Goal: Navigation & Orientation: Find specific page/section

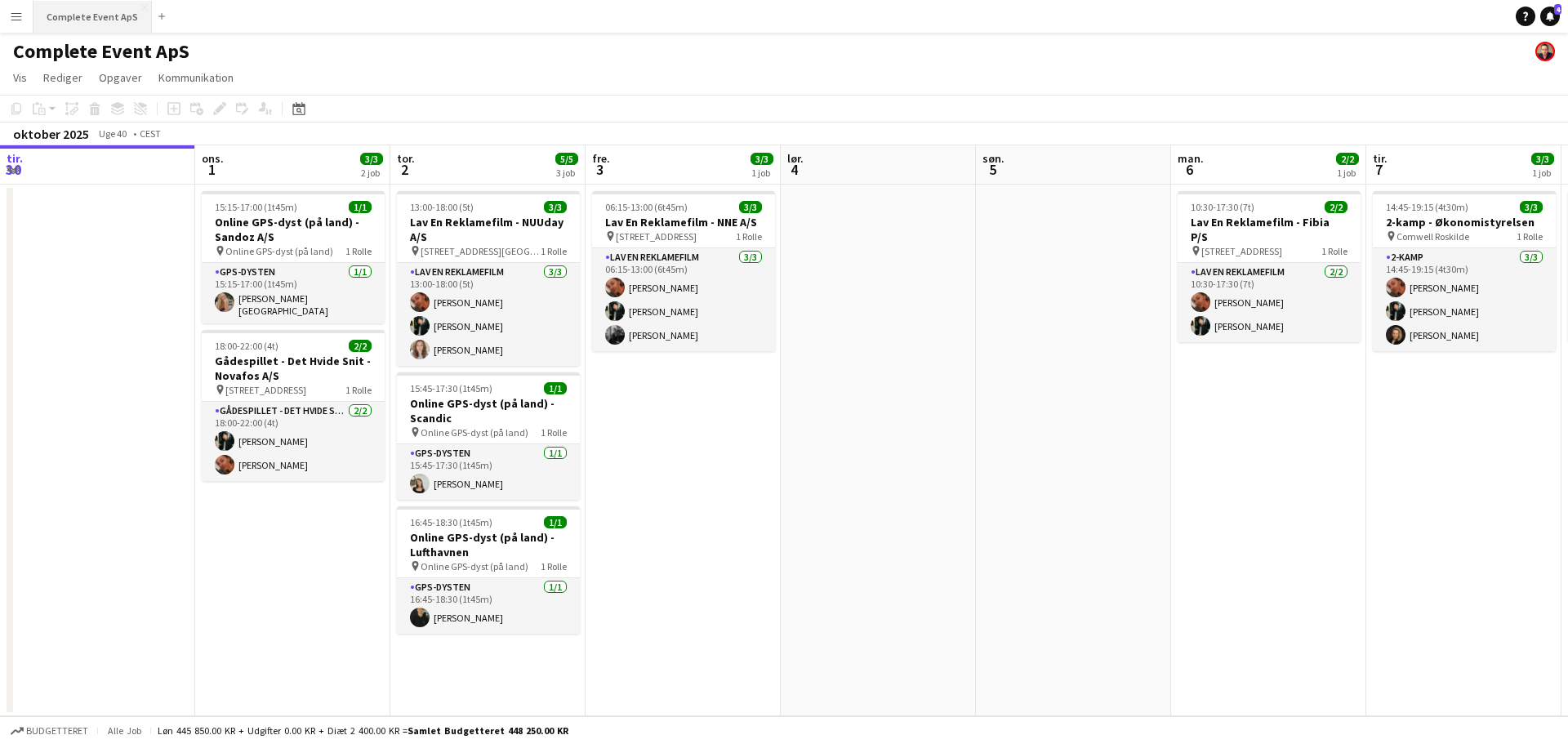
scroll to position [0, 647]
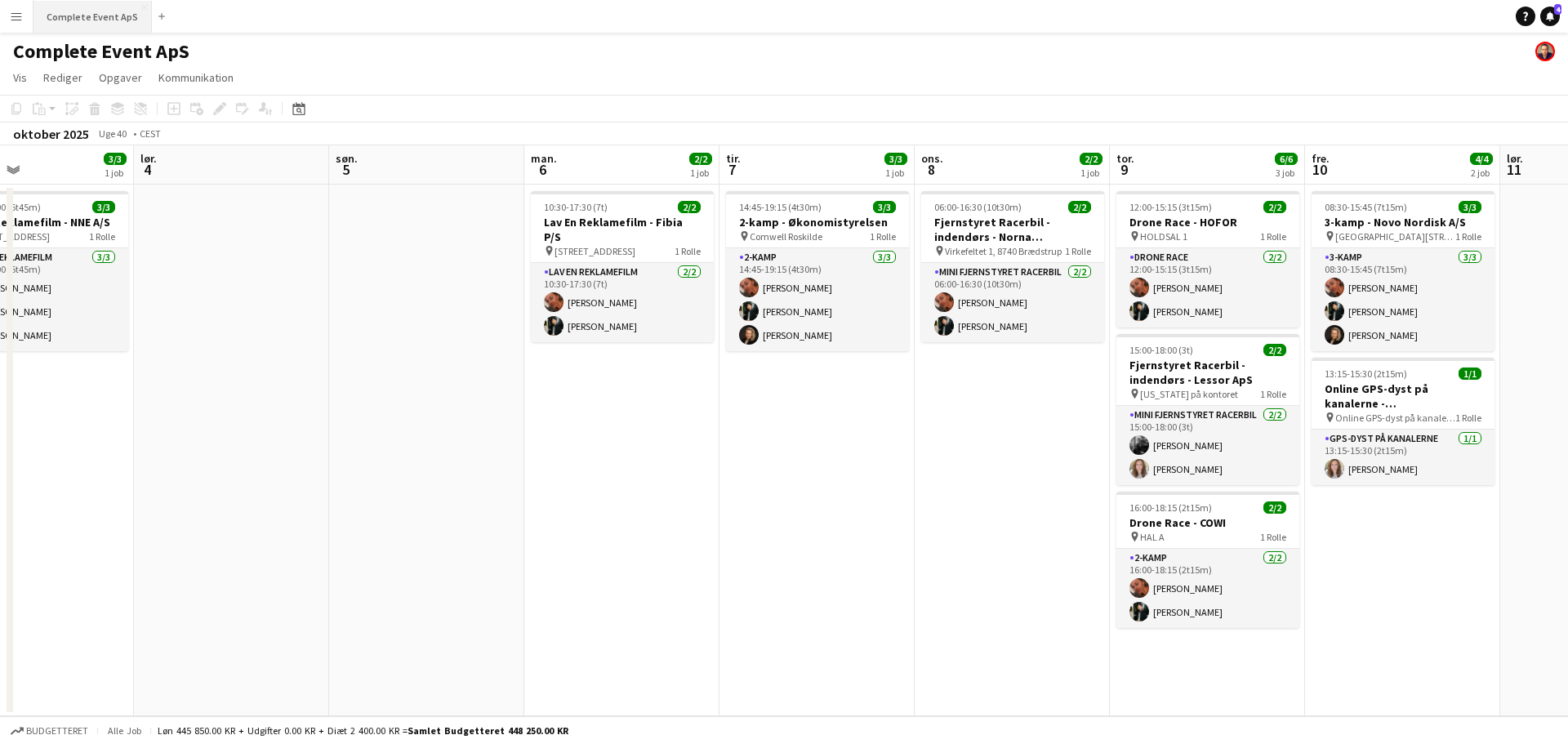
click at [59, 12] on button "Complete Event ApS Luk" at bounding box center [92, 17] width 119 height 32
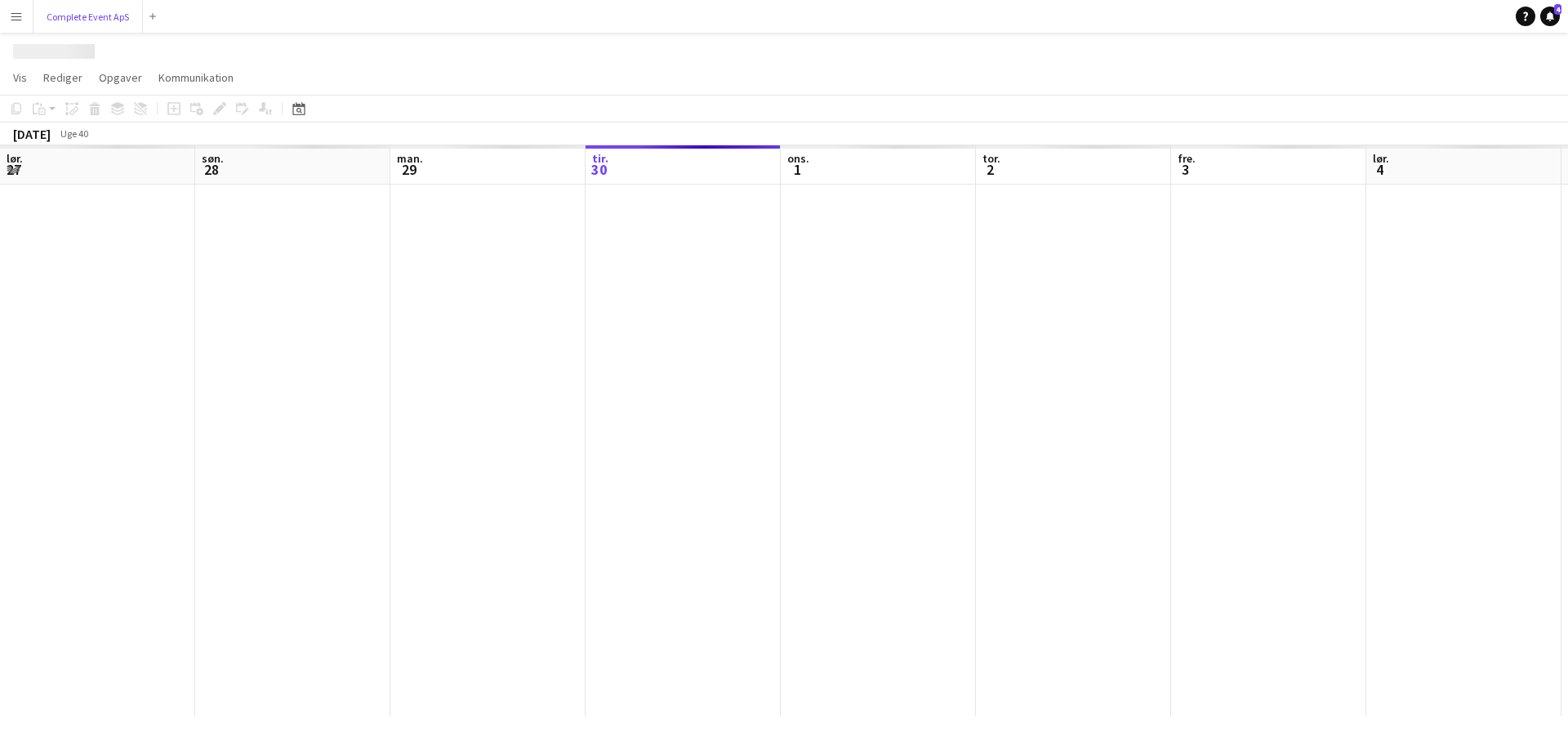
scroll to position [0, 391]
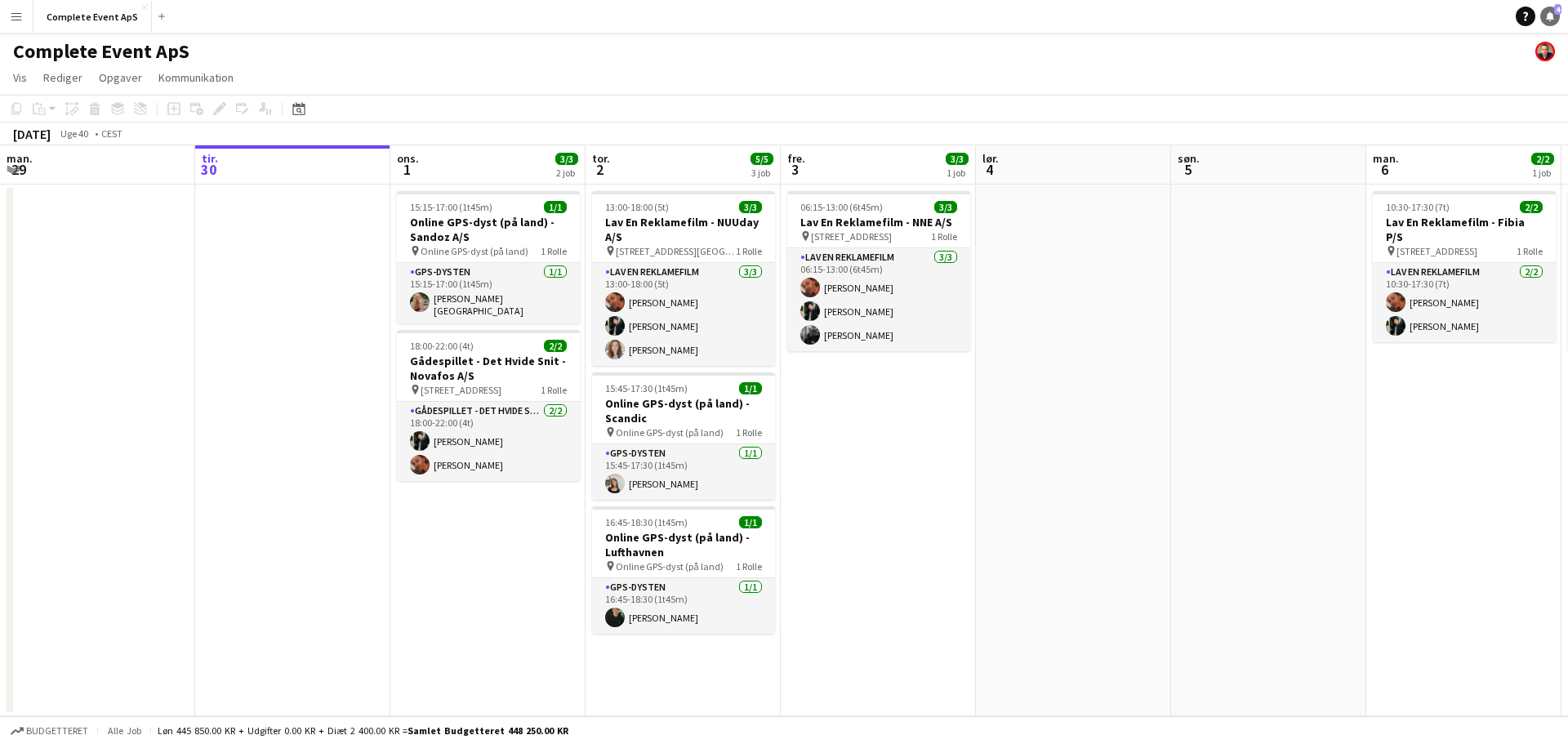
click at [1541, 11] on div "Hjælp Notifikationer 4" at bounding box center [1541, 16] width 52 height 20
click at [1547, 20] on icon "Notifikationer" at bounding box center [1550, 16] width 10 height 10
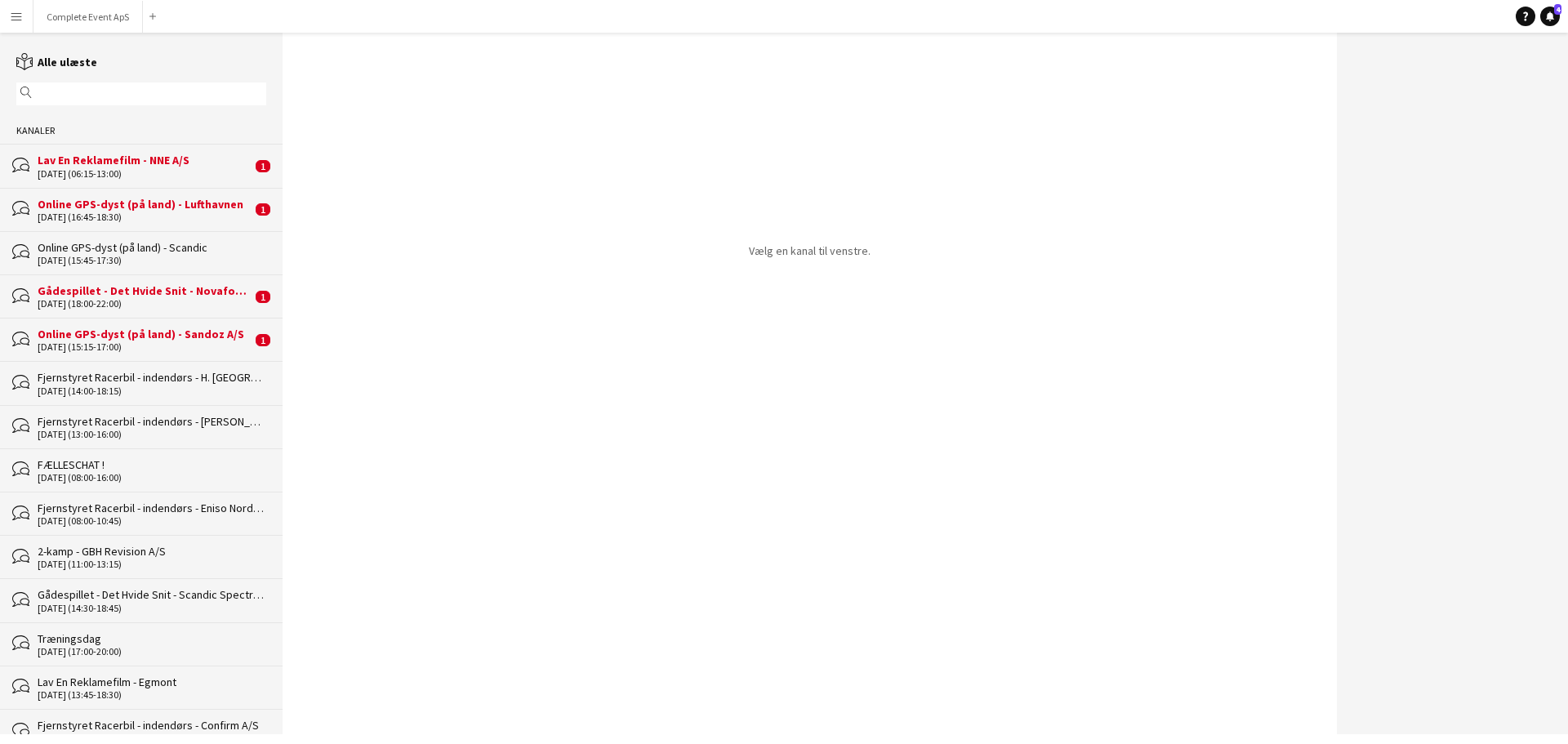
click at [97, 340] on div "Online GPS-dyst (på land) - Sandoz A/S" at bounding box center [144, 334] width 214 height 14
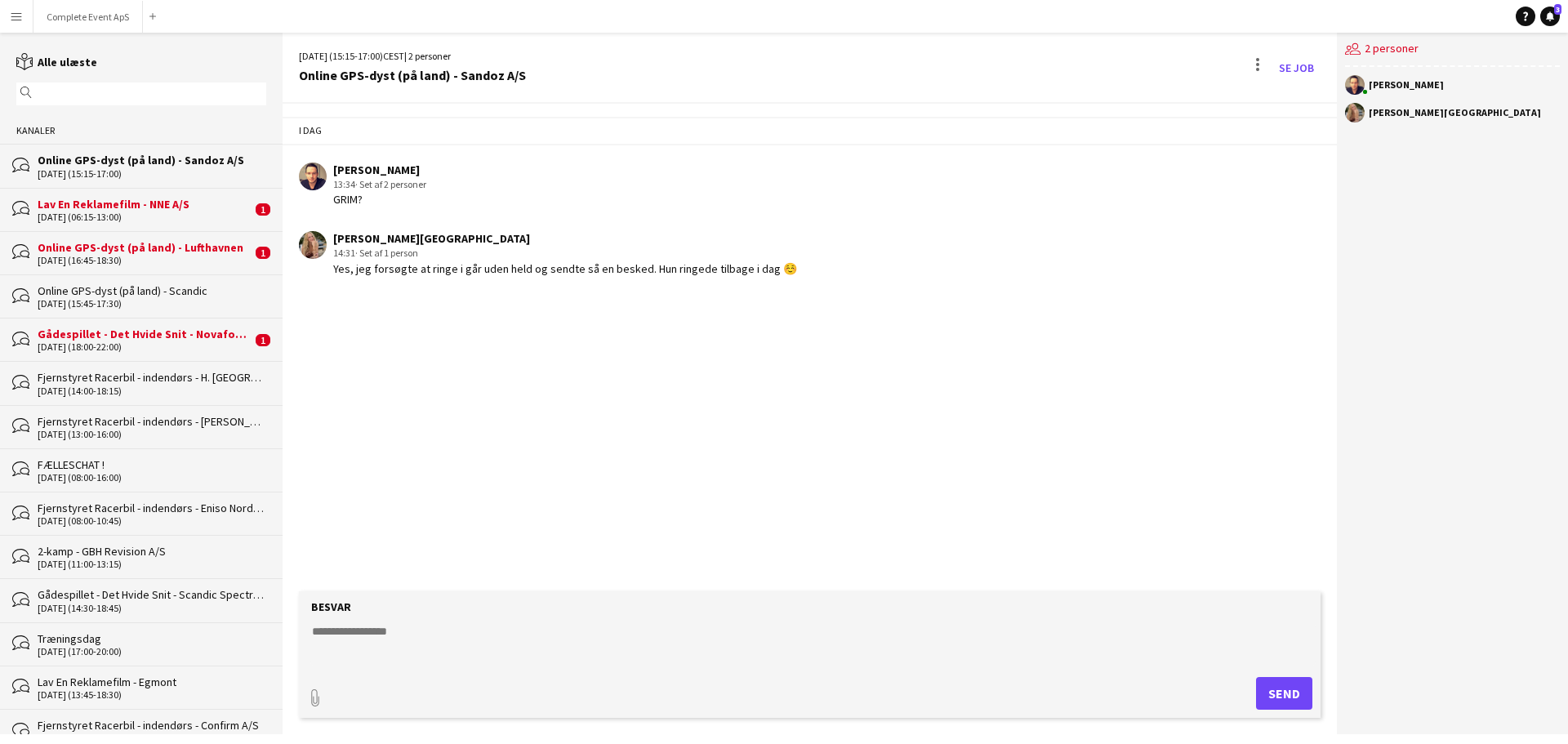
click at [95, 336] on div "Gådespillet - Det Hvide Snit - Novafos A/S" at bounding box center [144, 334] width 214 height 14
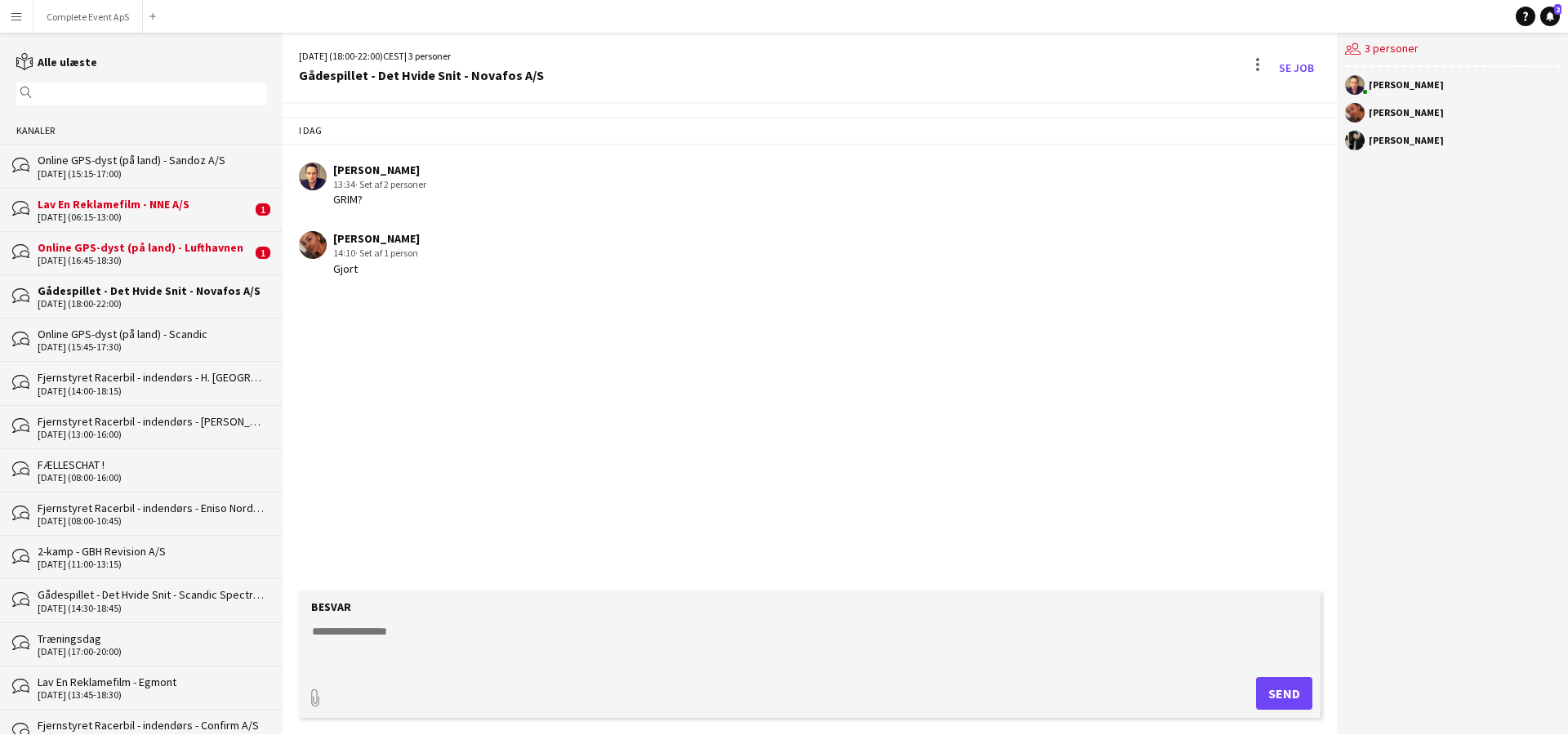
click at [105, 259] on div "[DATE] (16:45-18:30)" at bounding box center [144, 260] width 214 height 11
click at [104, 252] on div "Lav En Reklamefilm - NNE A/S" at bounding box center [144, 247] width 214 height 14
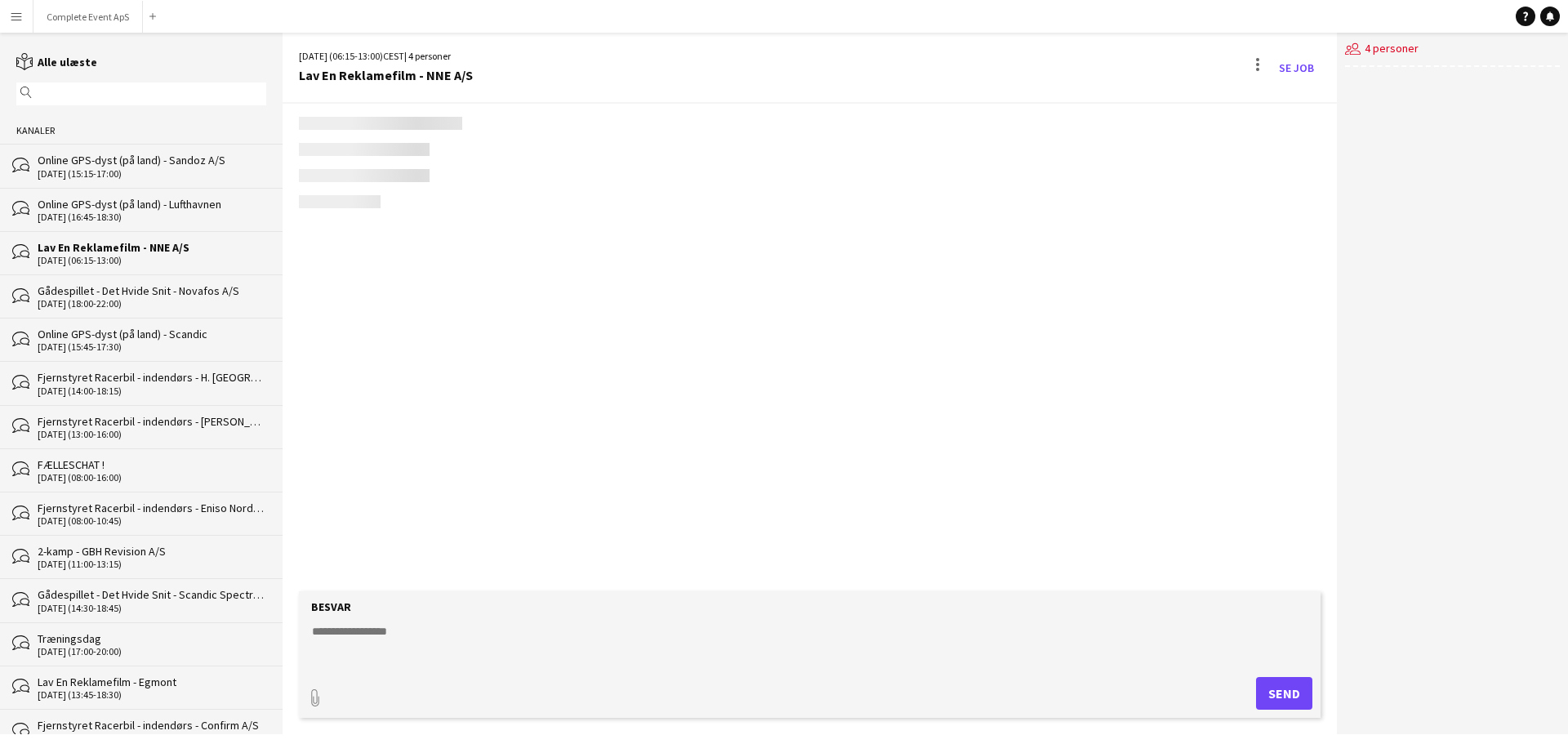
scroll to position [234, 0]
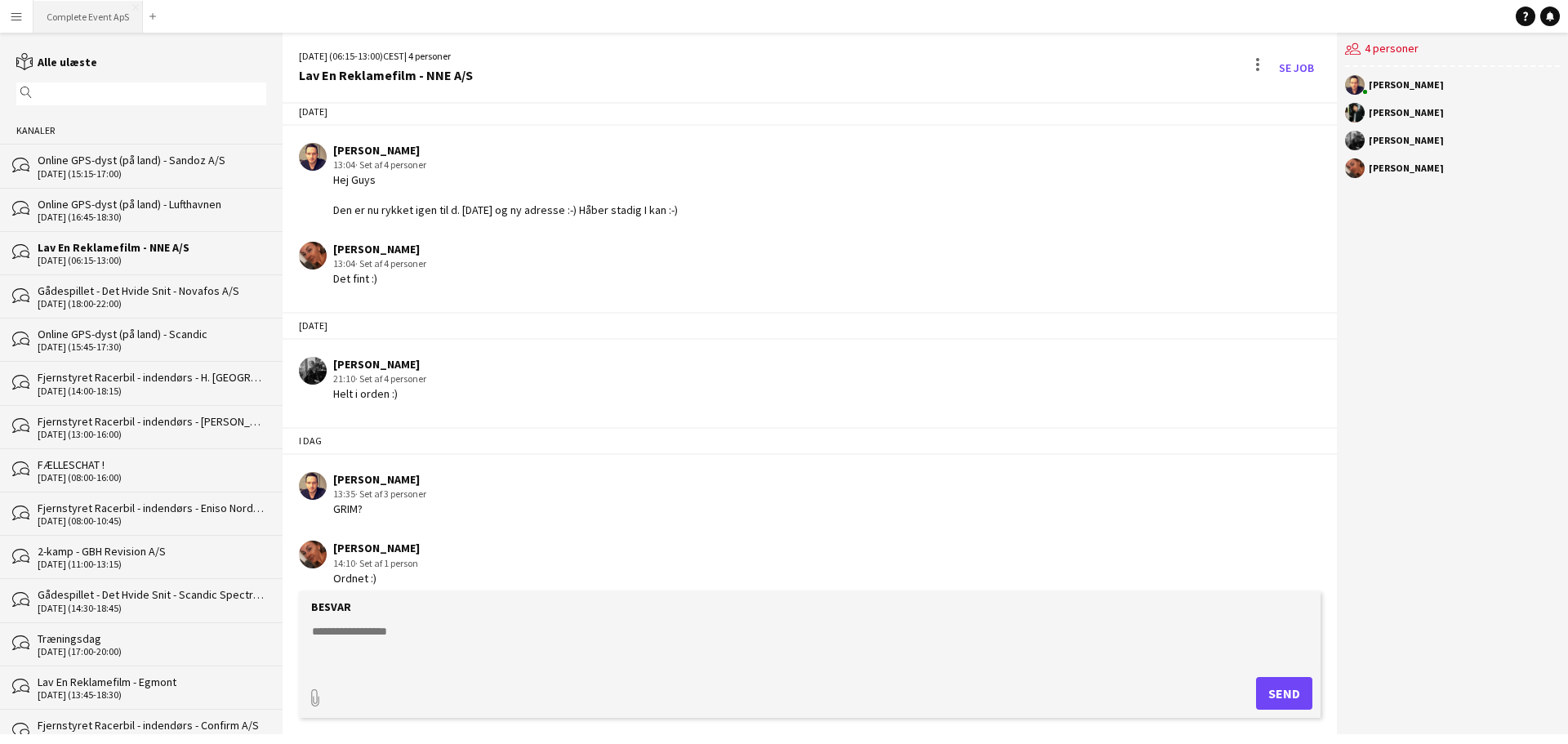
click at [99, 10] on button "Complete Event ApS Luk" at bounding box center [87, 17] width 109 height 32
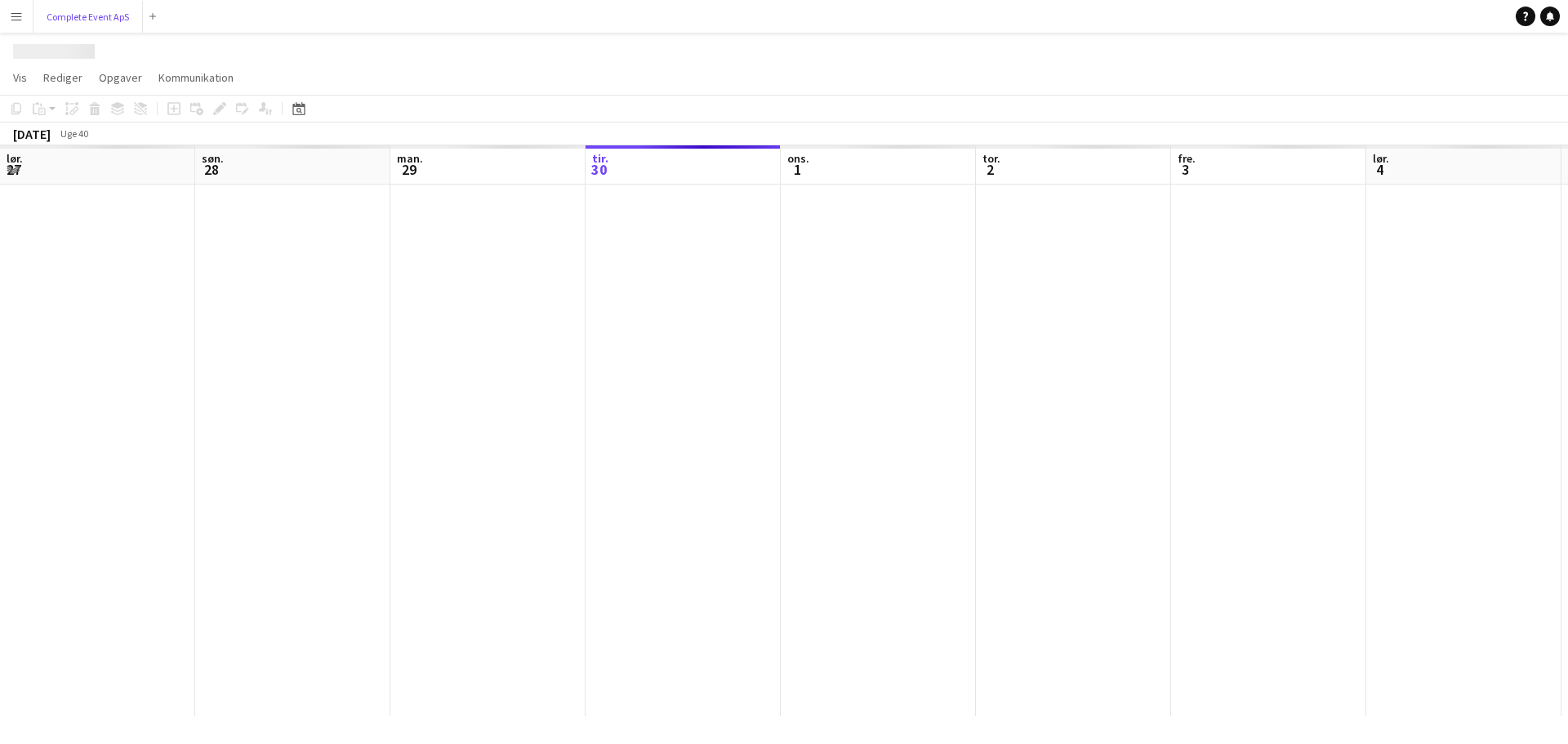
scroll to position [0, 391]
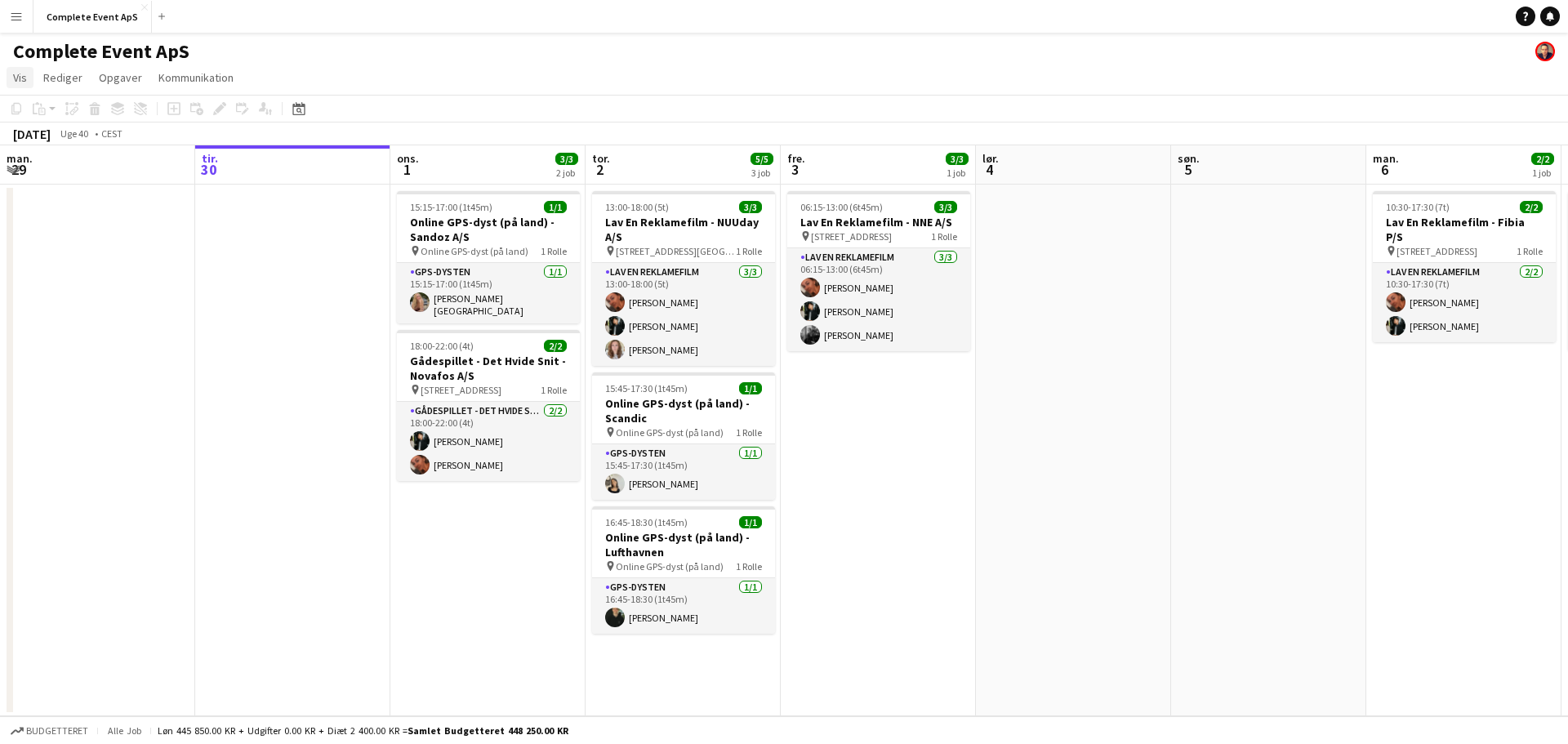
click at [17, 81] on span "Vis" at bounding box center [20, 77] width 14 height 14
click at [52, 187] on span "Månedsvisning" at bounding box center [56, 181] width 73 height 14
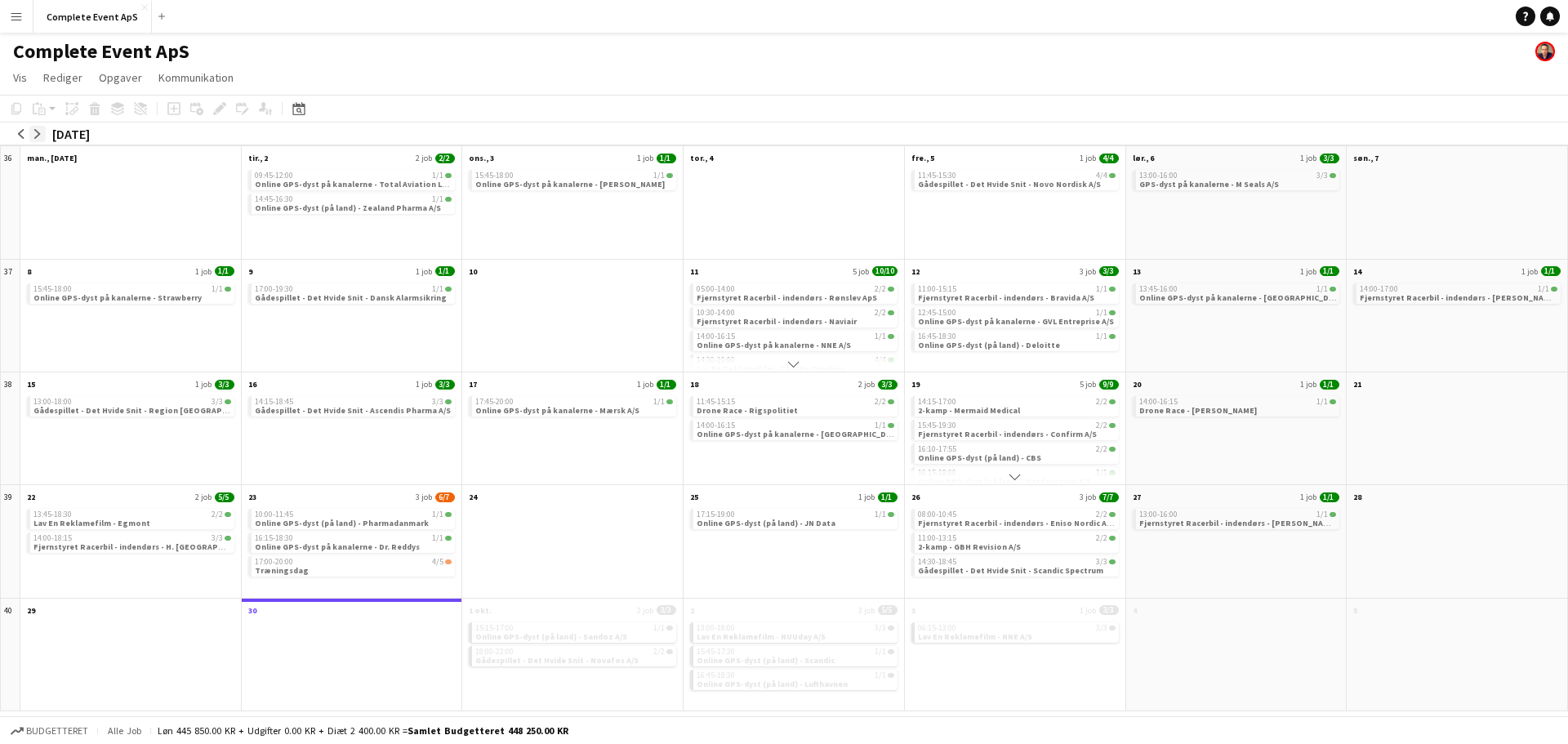
click at [41, 129] on app-icon "arrow-right" at bounding box center [37, 134] width 10 height 10
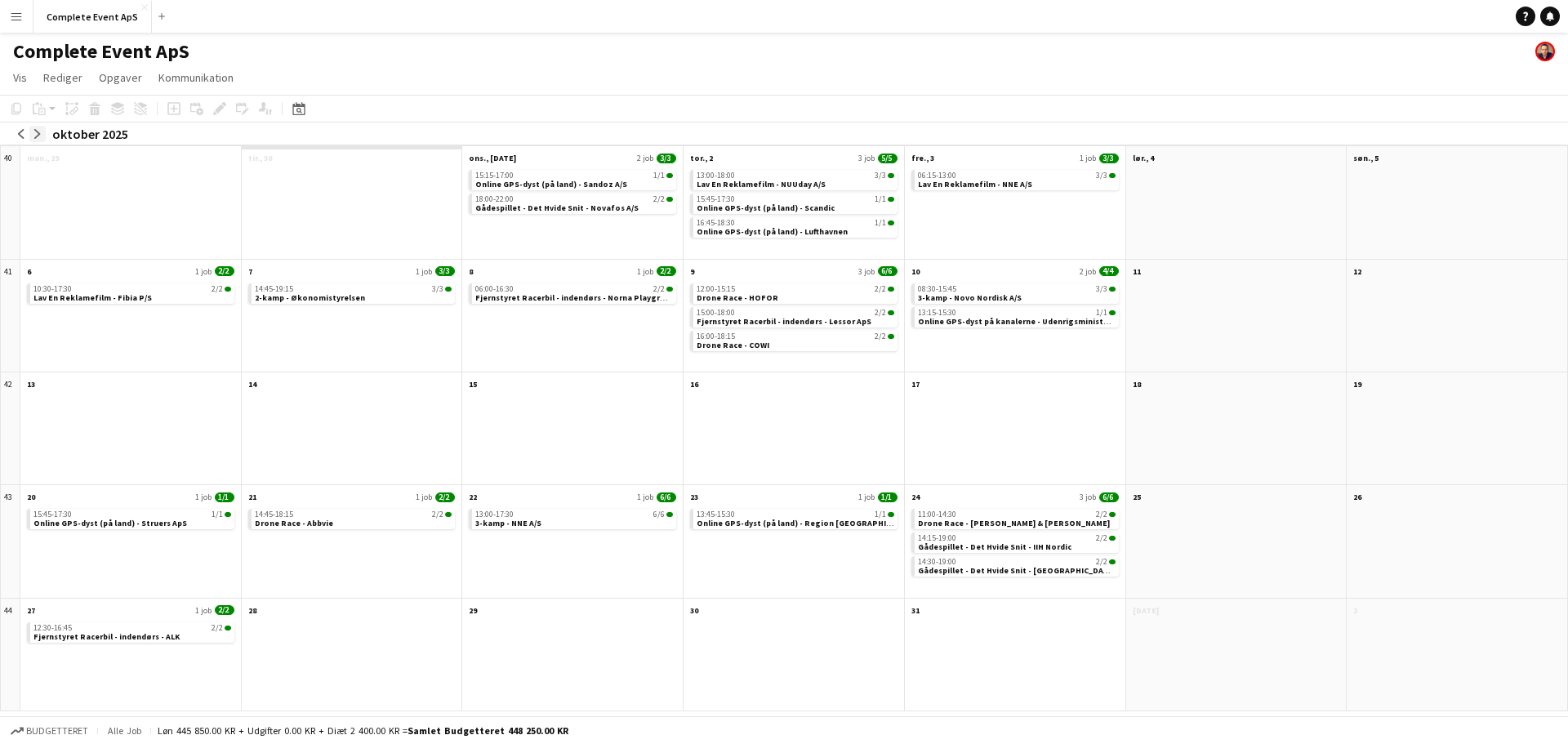
click at [36, 137] on app-icon "arrow-right" at bounding box center [37, 134] width 10 height 10
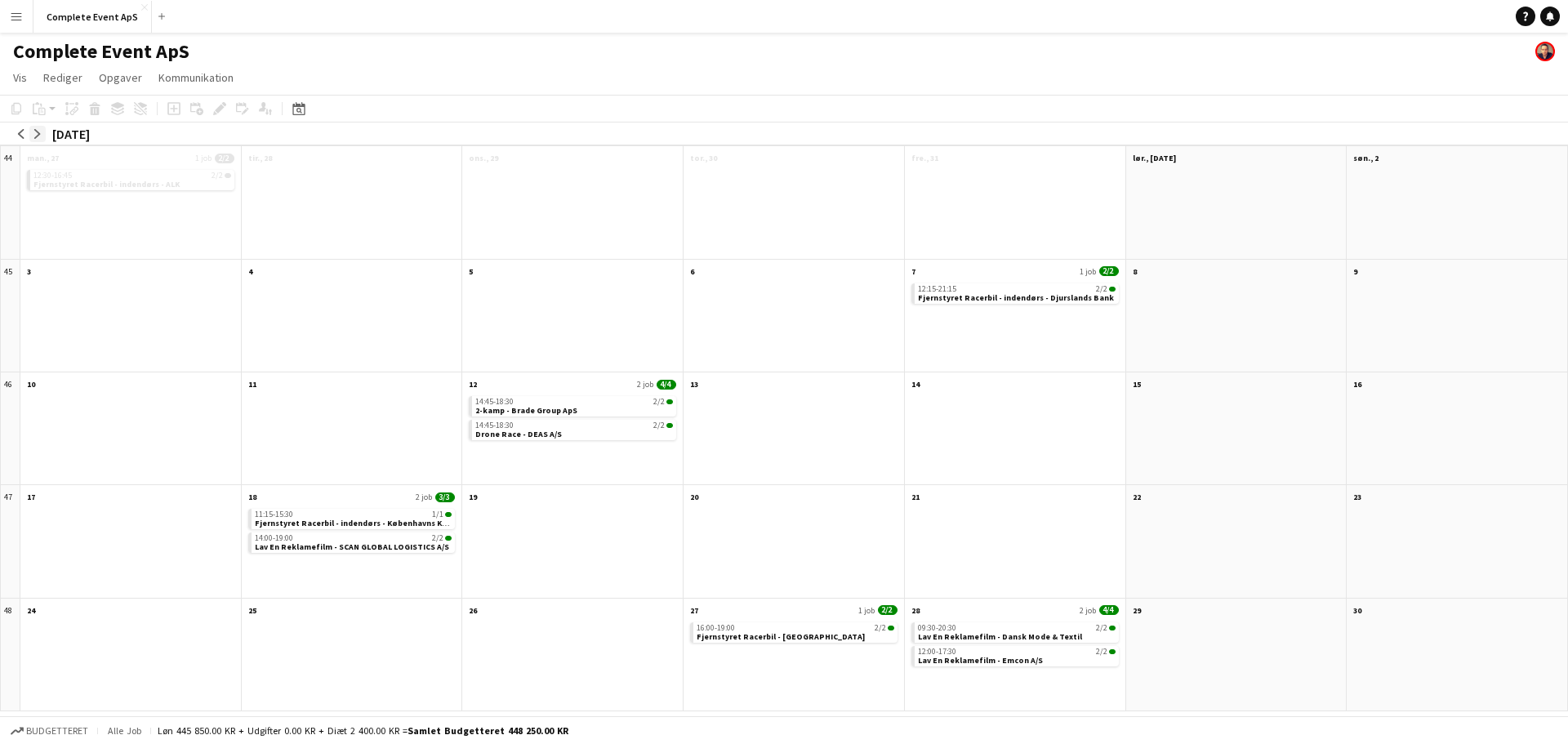
click at [36, 137] on app-icon "arrow-right" at bounding box center [37, 134] width 10 height 10
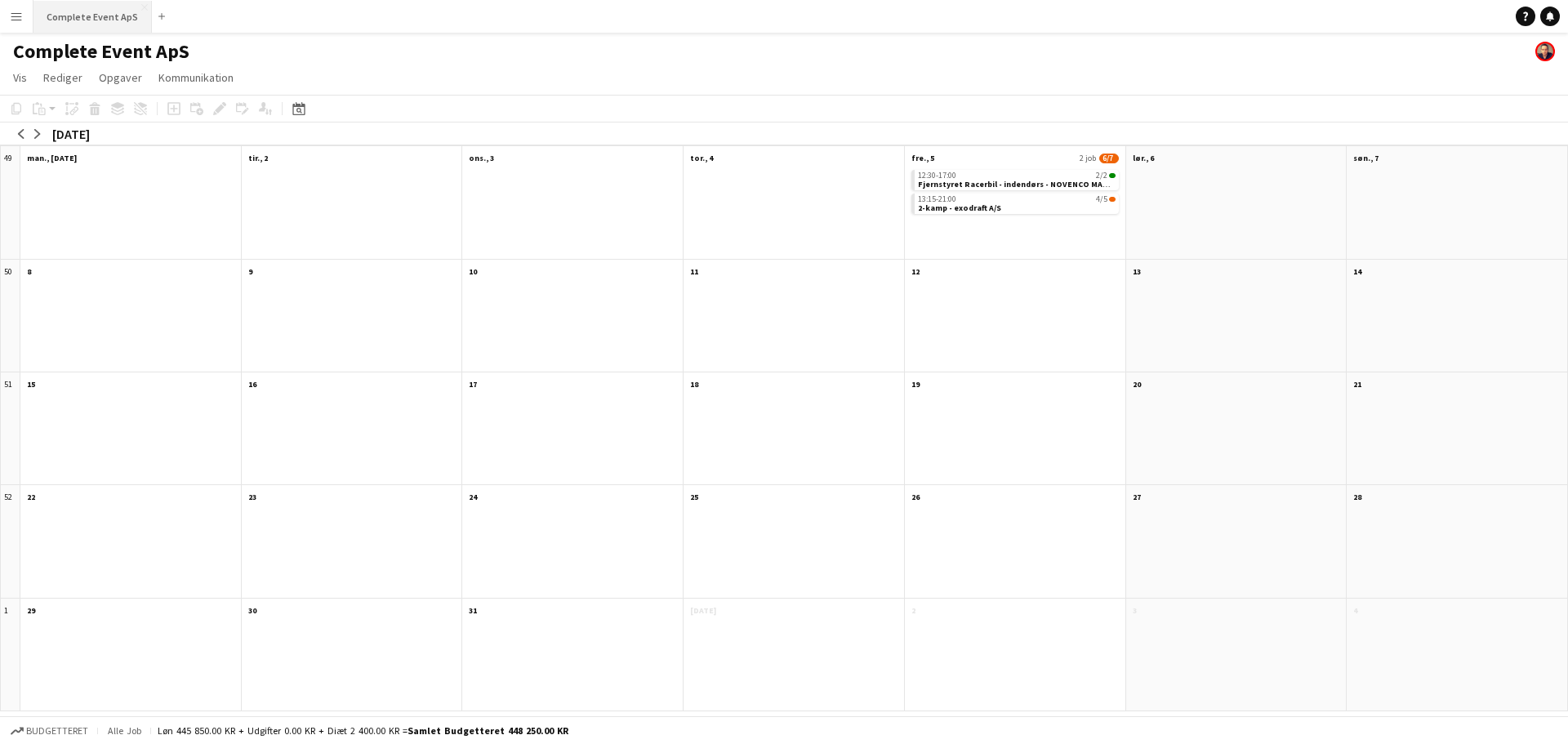
click at [92, 19] on button "Complete Event ApS Luk" at bounding box center [92, 17] width 119 height 32
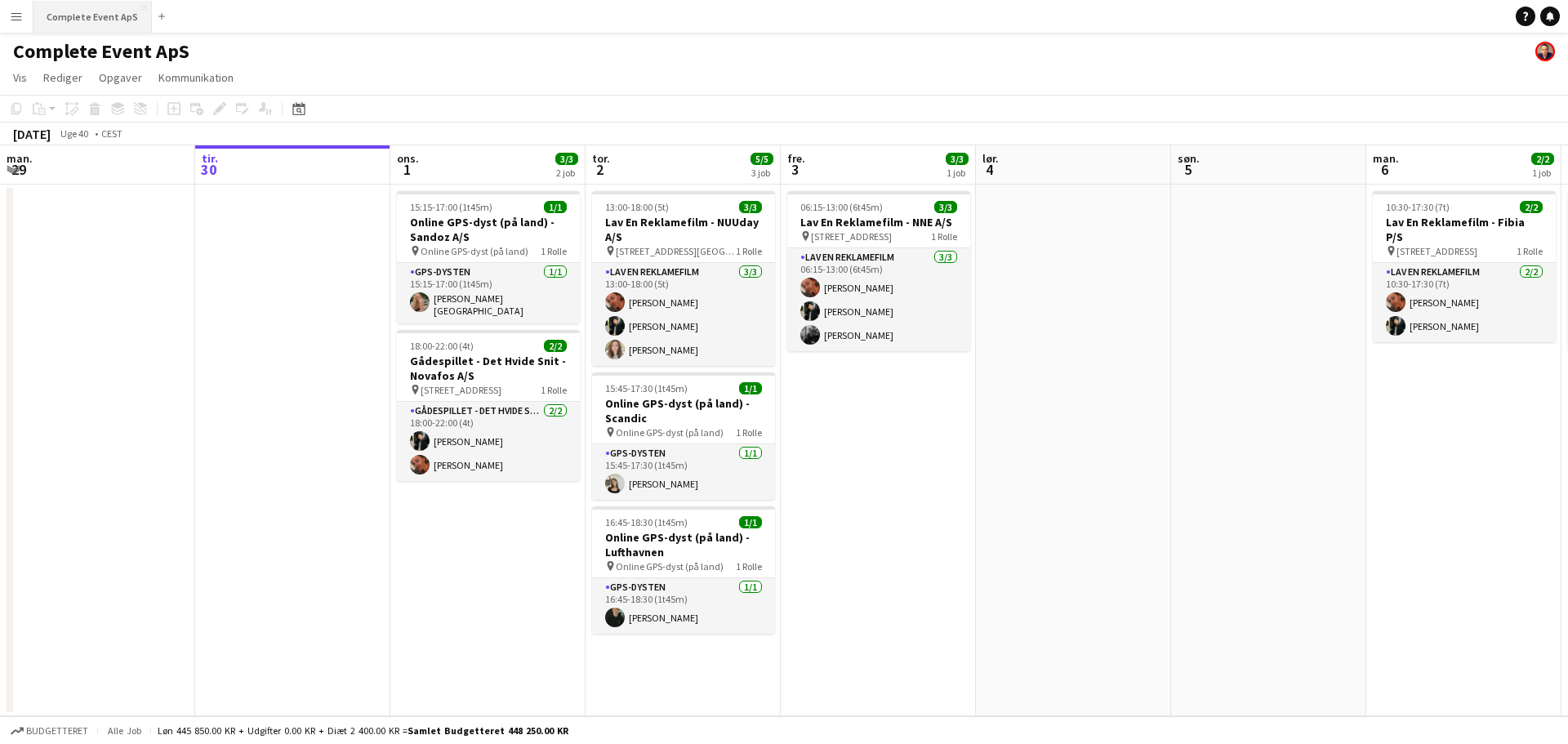
click at [94, 17] on button "Complete Event ApS Luk" at bounding box center [92, 17] width 119 height 32
click at [490, 333] on app-job-card "18:00-22:00 (4t) 2/2 Gådespillet - Det Hvide Snit - Novafos A/S pin Bymosegårds…" at bounding box center [488, 405] width 183 height 151
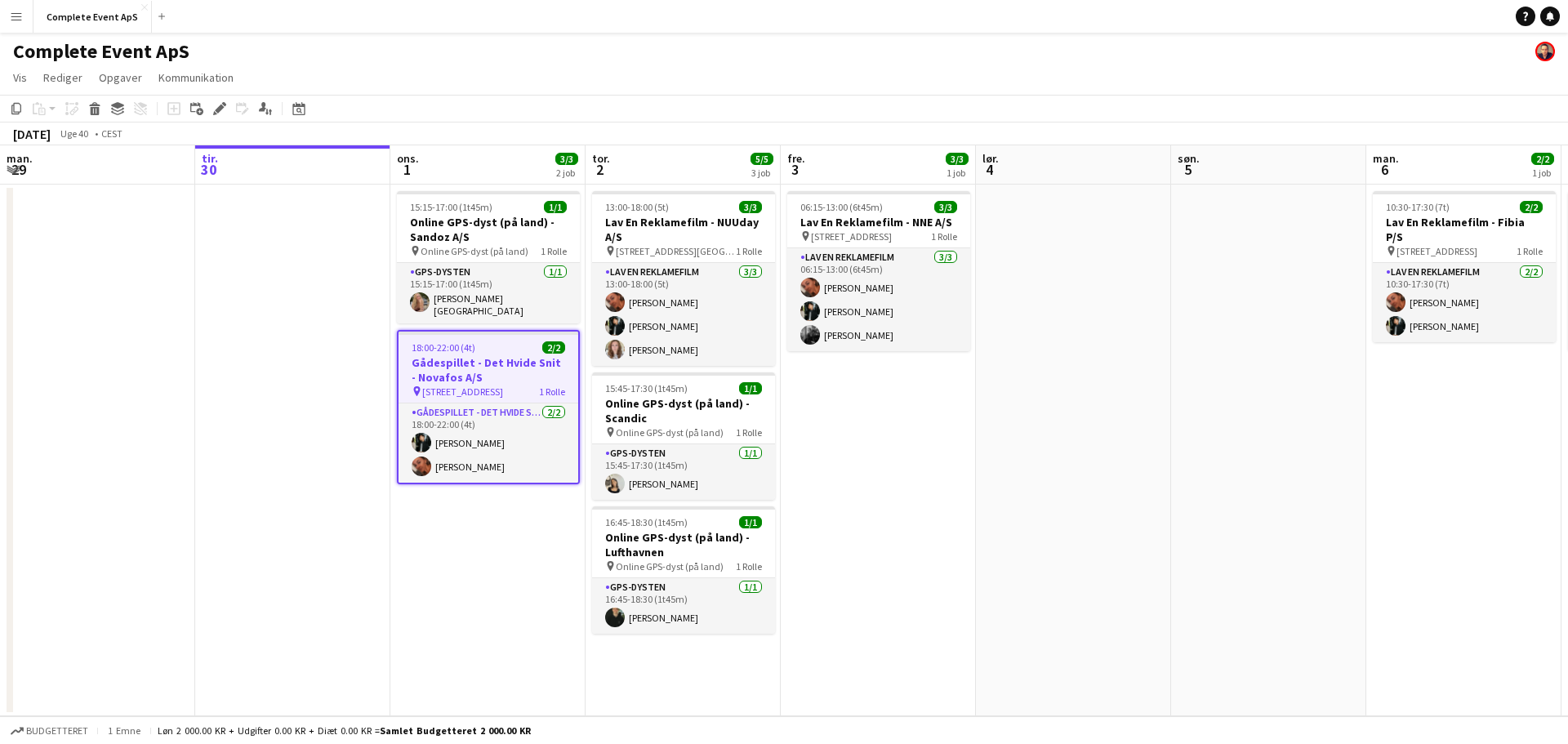
click at [488, 333] on app-job-card "18:00-22:00 (4t) 2/2 Gådespillet - Det Hvide Snit - Novafos A/S pin Bymosegårds…" at bounding box center [488, 407] width 183 height 154
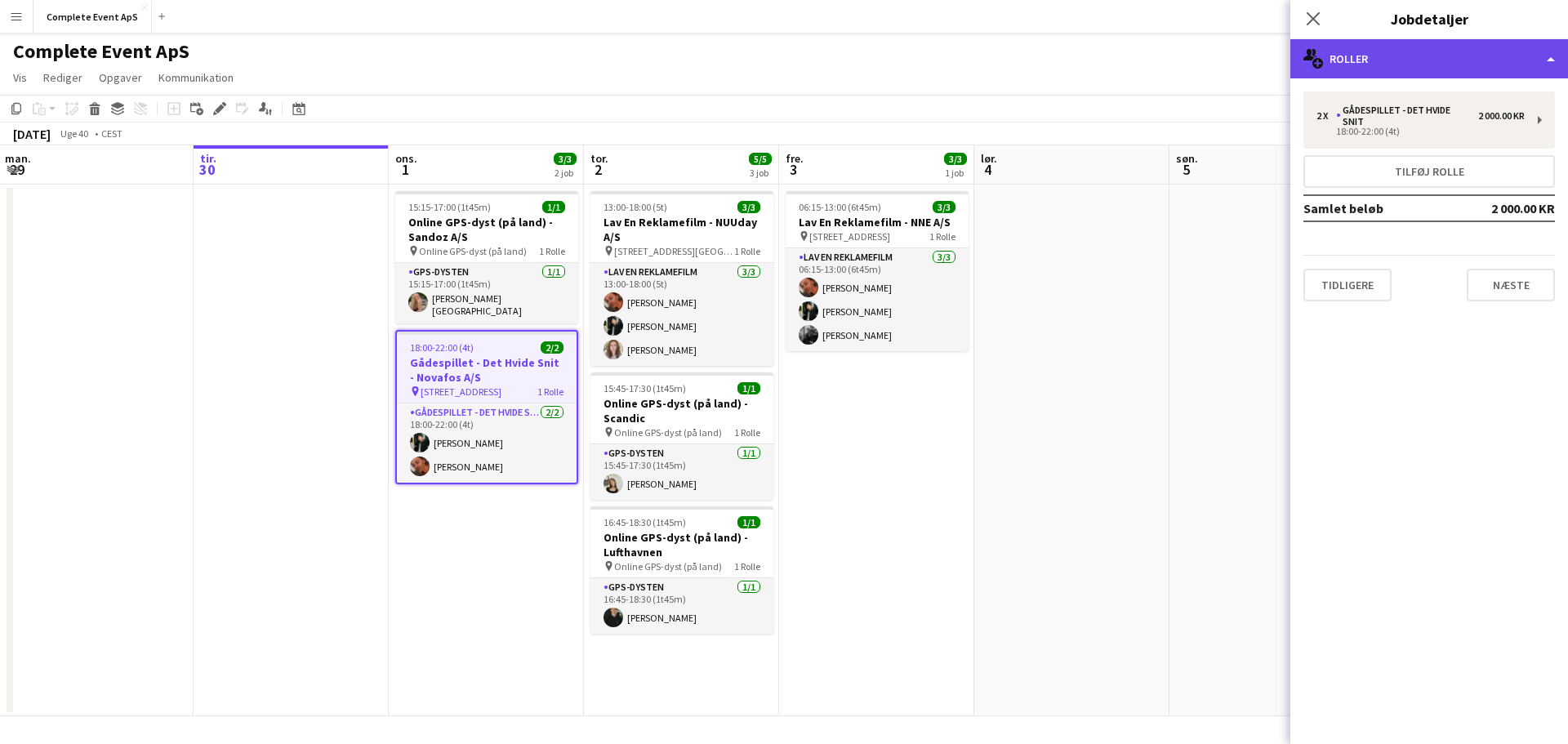
click at [1446, 62] on div "multiple-users-add Roller" at bounding box center [1429, 58] width 277 height 39
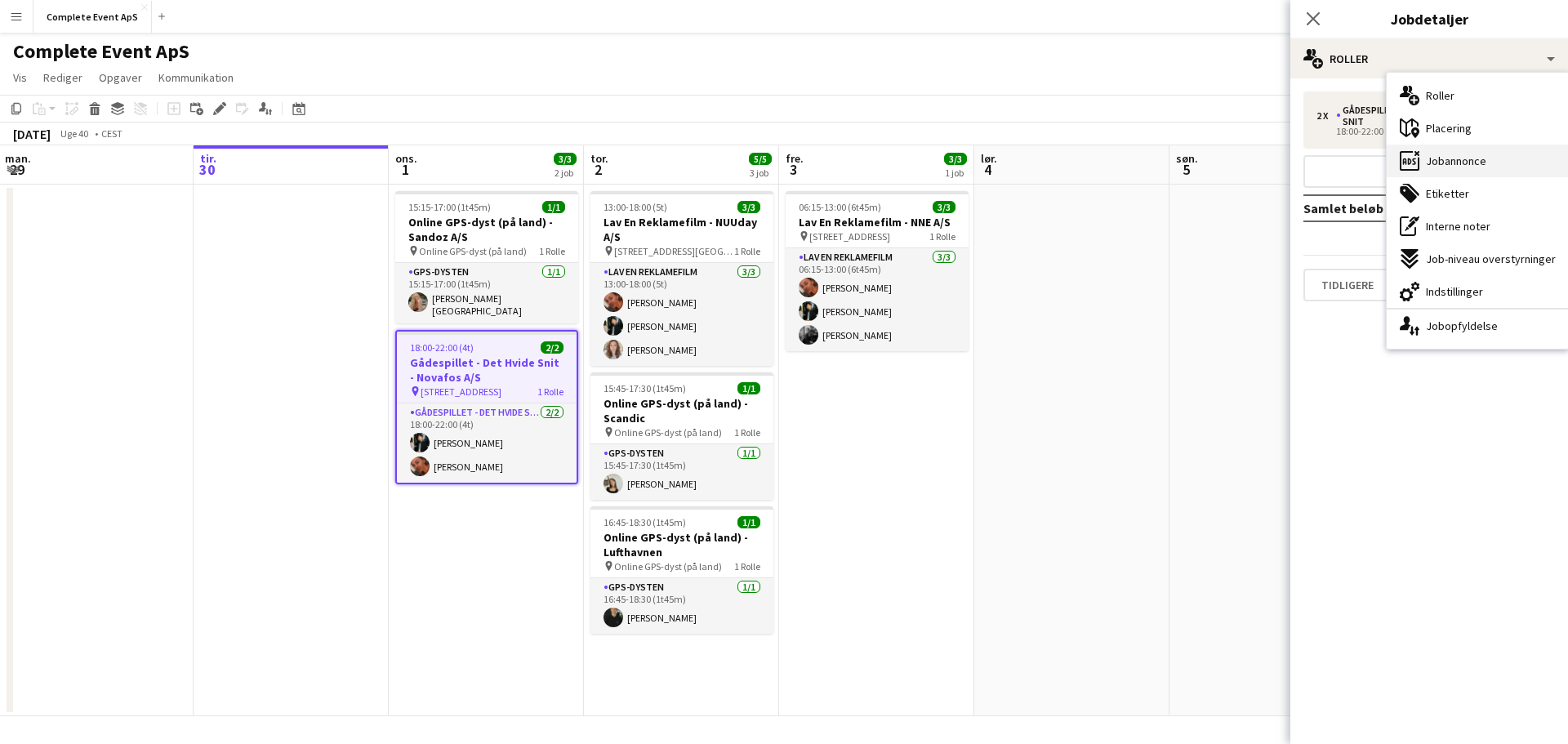
click at [1438, 154] on span "Jobannonce" at bounding box center [1457, 161] width 61 height 14
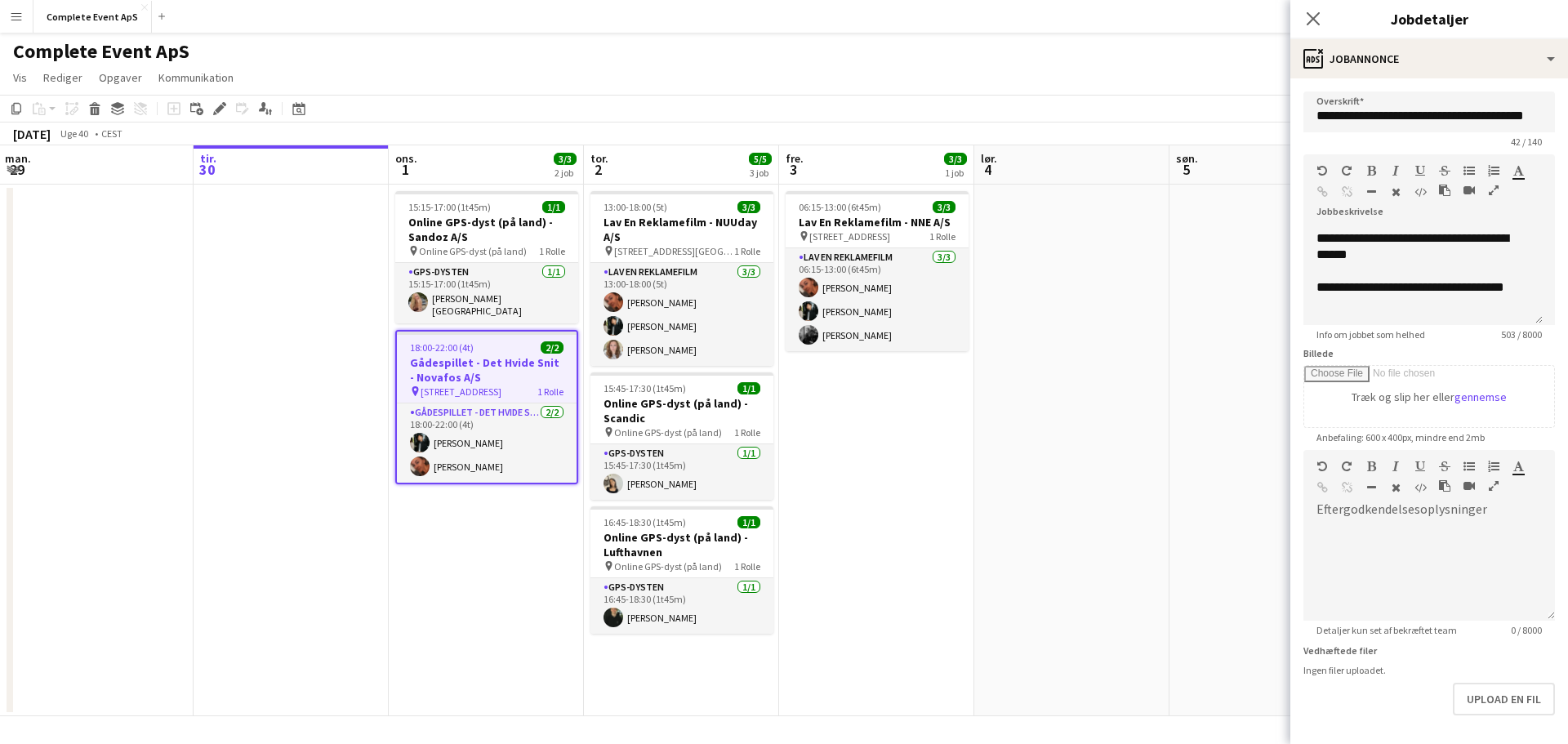
scroll to position [46, 0]
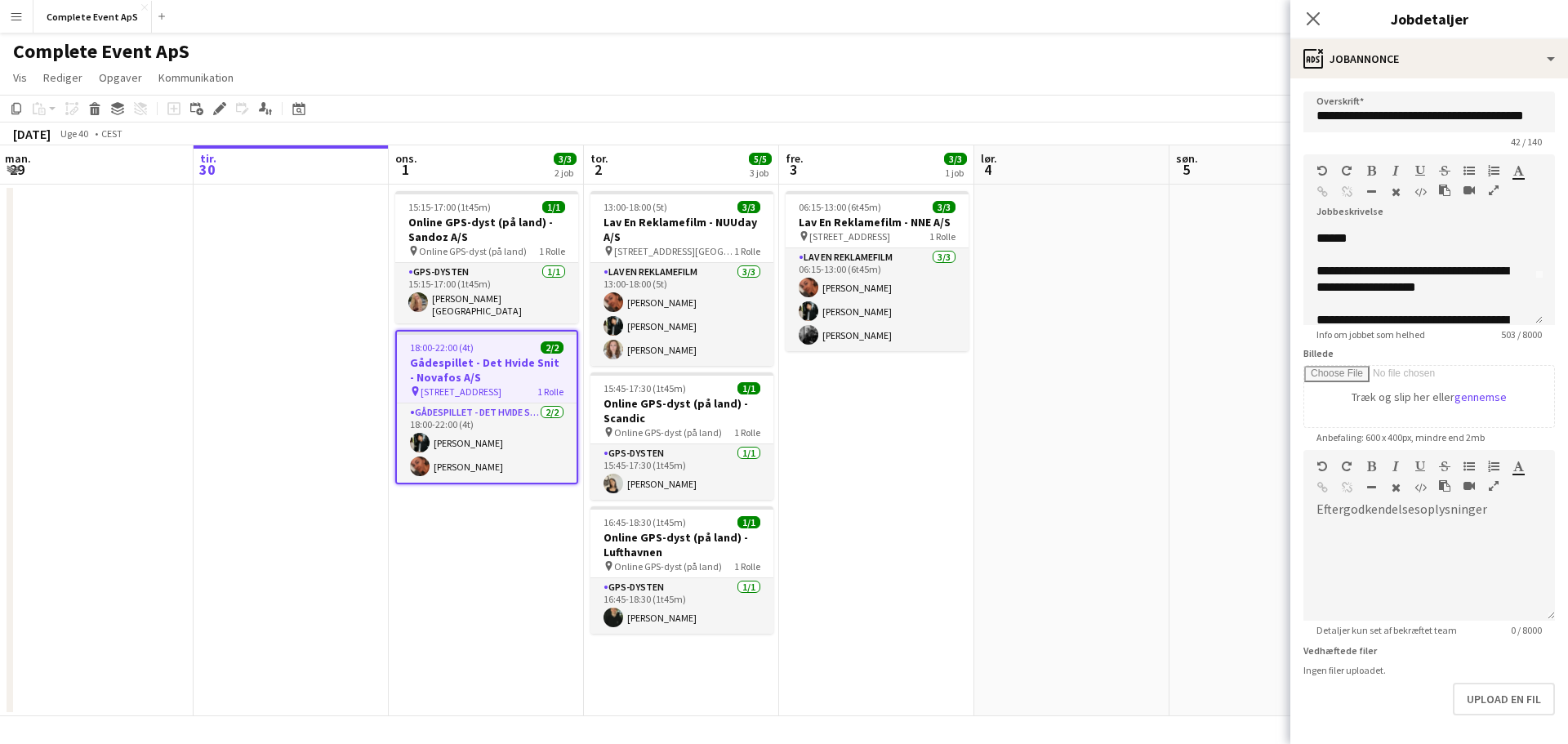
click at [1188, 283] on app-date-cell at bounding box center [1267, 450] width 195 height 532
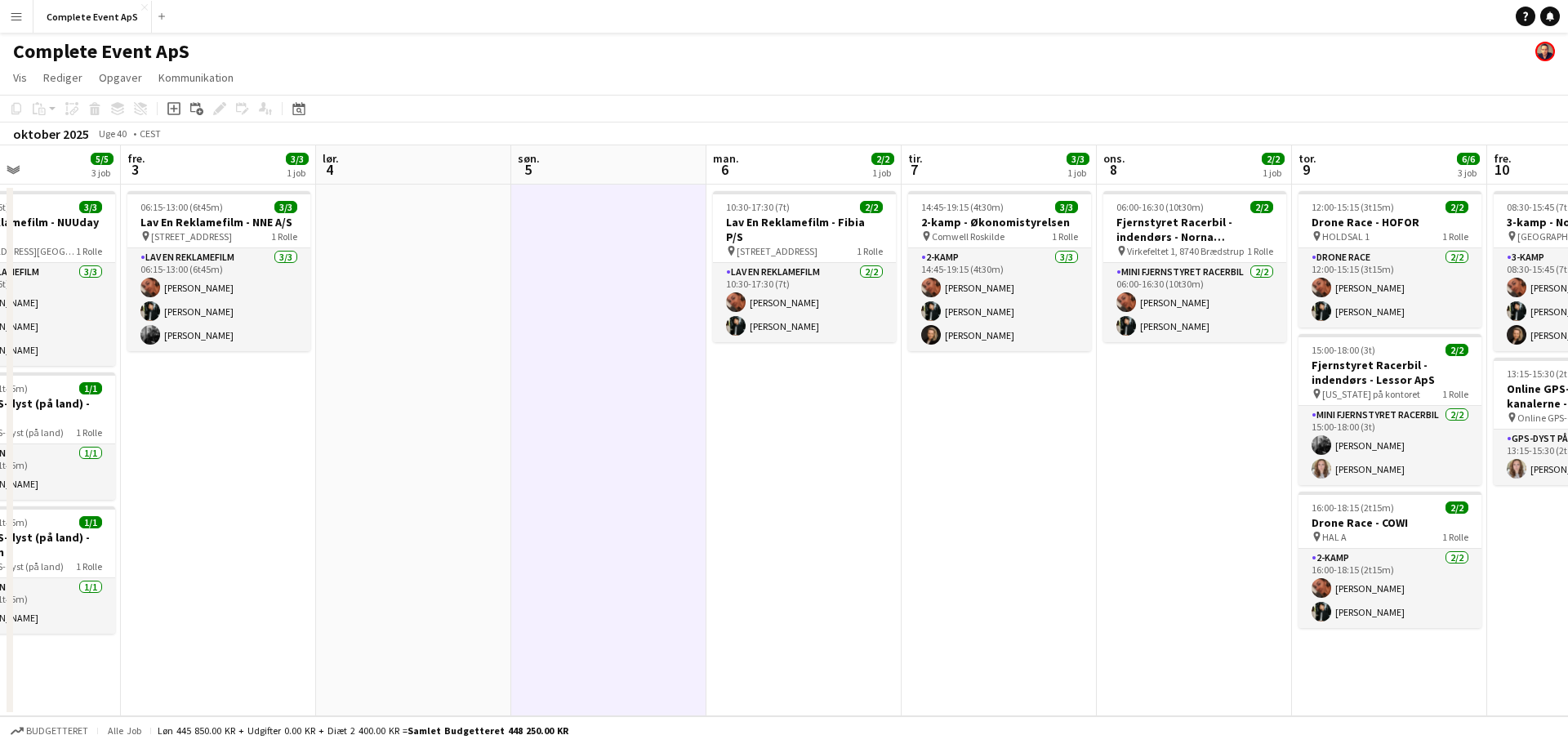
scroll to position [0, 480]
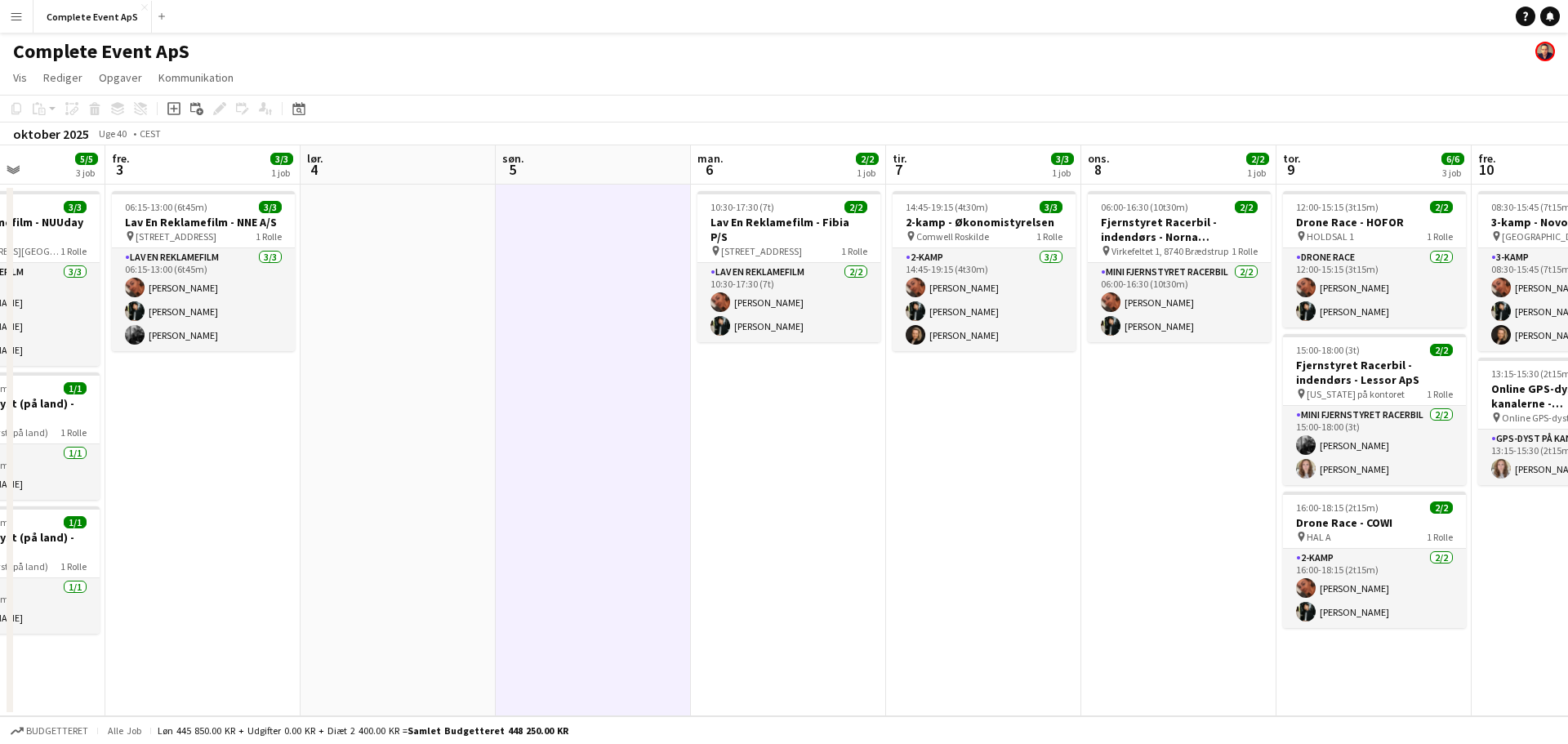
drag, startPoint x: 1367, startPoint y: 422, endPoint x: 778, endPoint y: 398, distance: 589.5
click at [778, 398] on app-calendar-viewport "tir. 30 ons. 1 3/3 2 job tor. 2 5/5 3 job fre. 3 3/3 1 job lør. 4 søn. 5 man. 6…" at bounding box center [784, 430] width 1568 height 571
click at [1014, 206] on div "14:45-19:15 (4t30m) 3/3" at bounding box center [985, 206] width 183 height 12
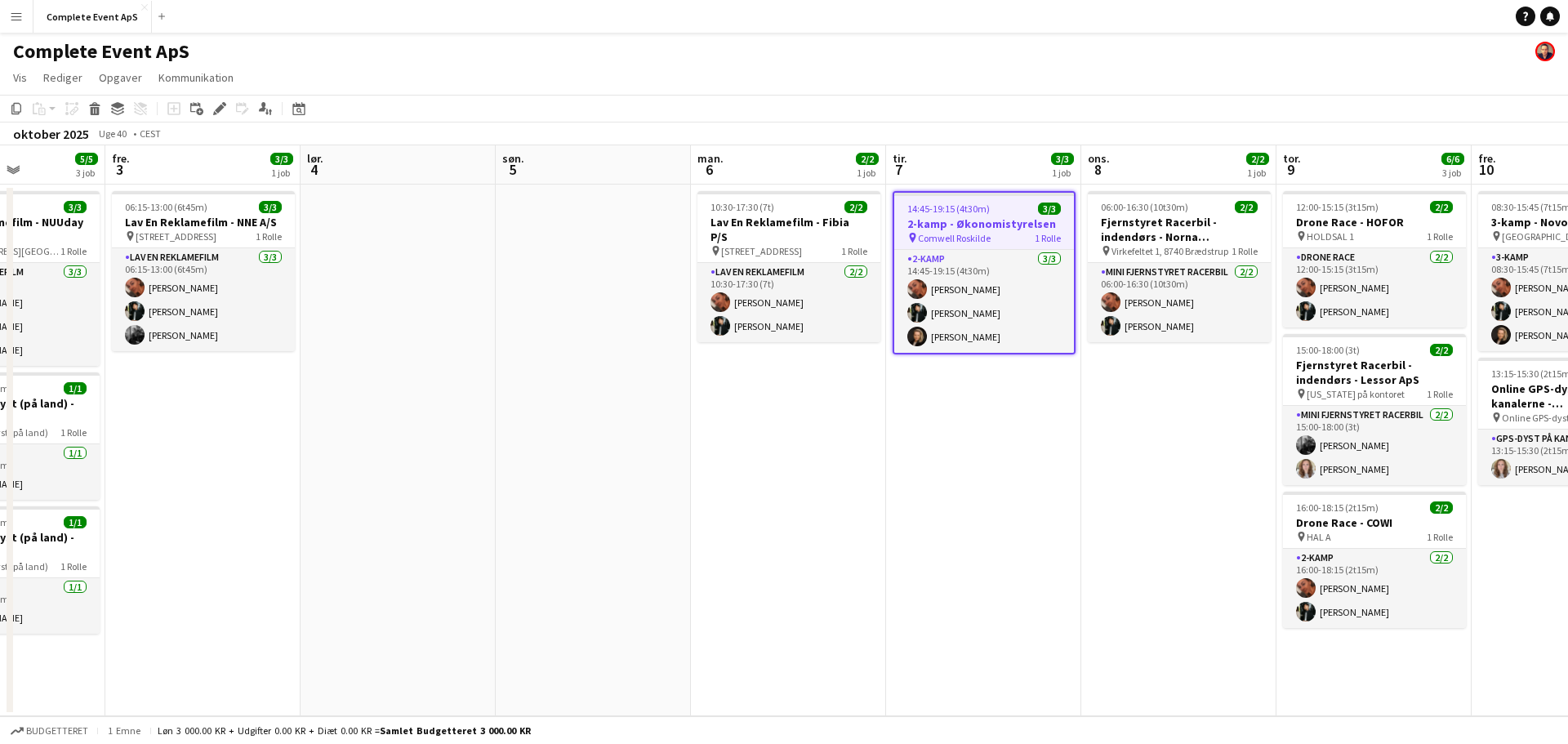
click at [1014, 206] on div "14:45-19:15 (4t30m) 3/3" at bounding box center [984, 208] width 180 height 12
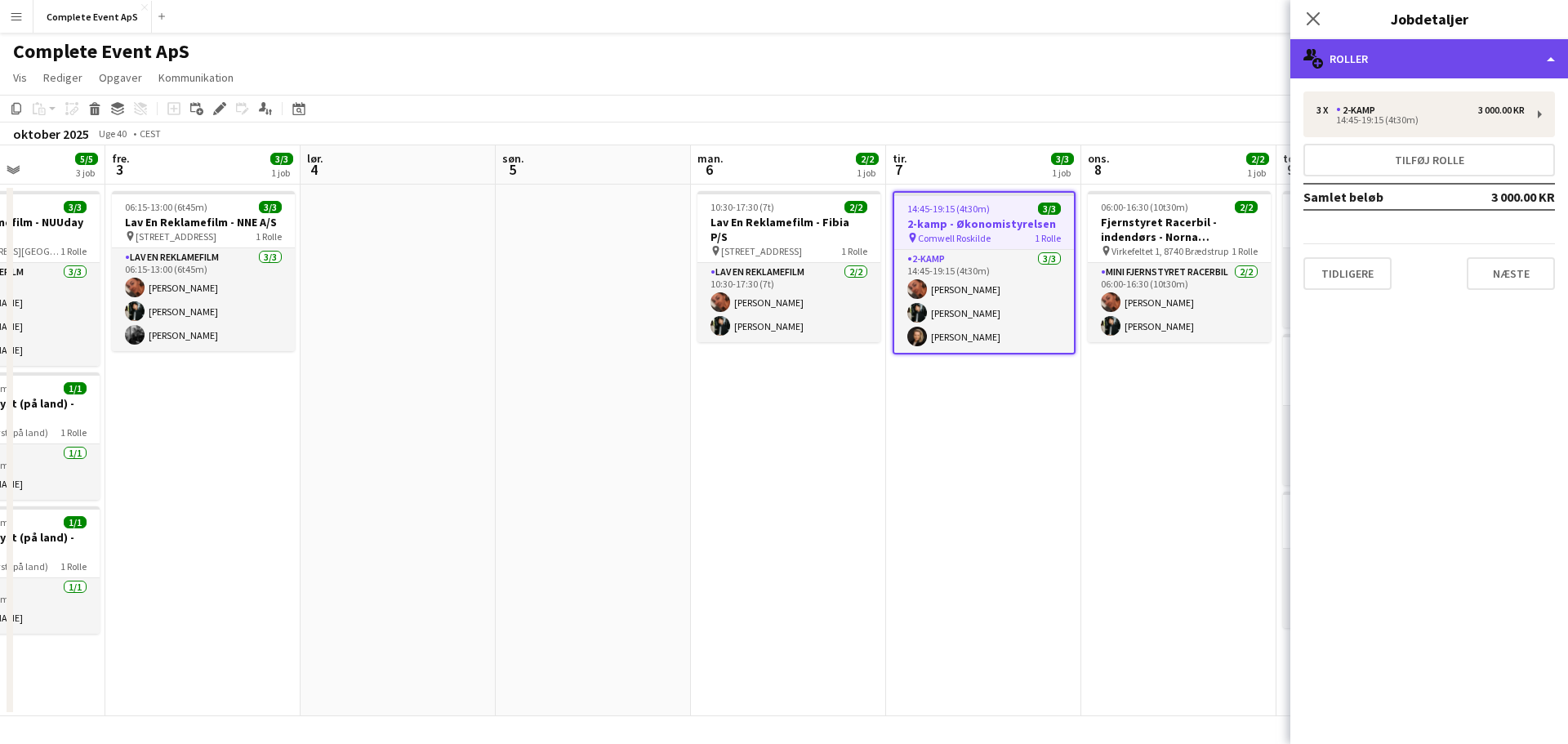
click at [1388, 58] on div "multiple-users-add Roller" at bounding box center [1429, 58] width 277 height 39
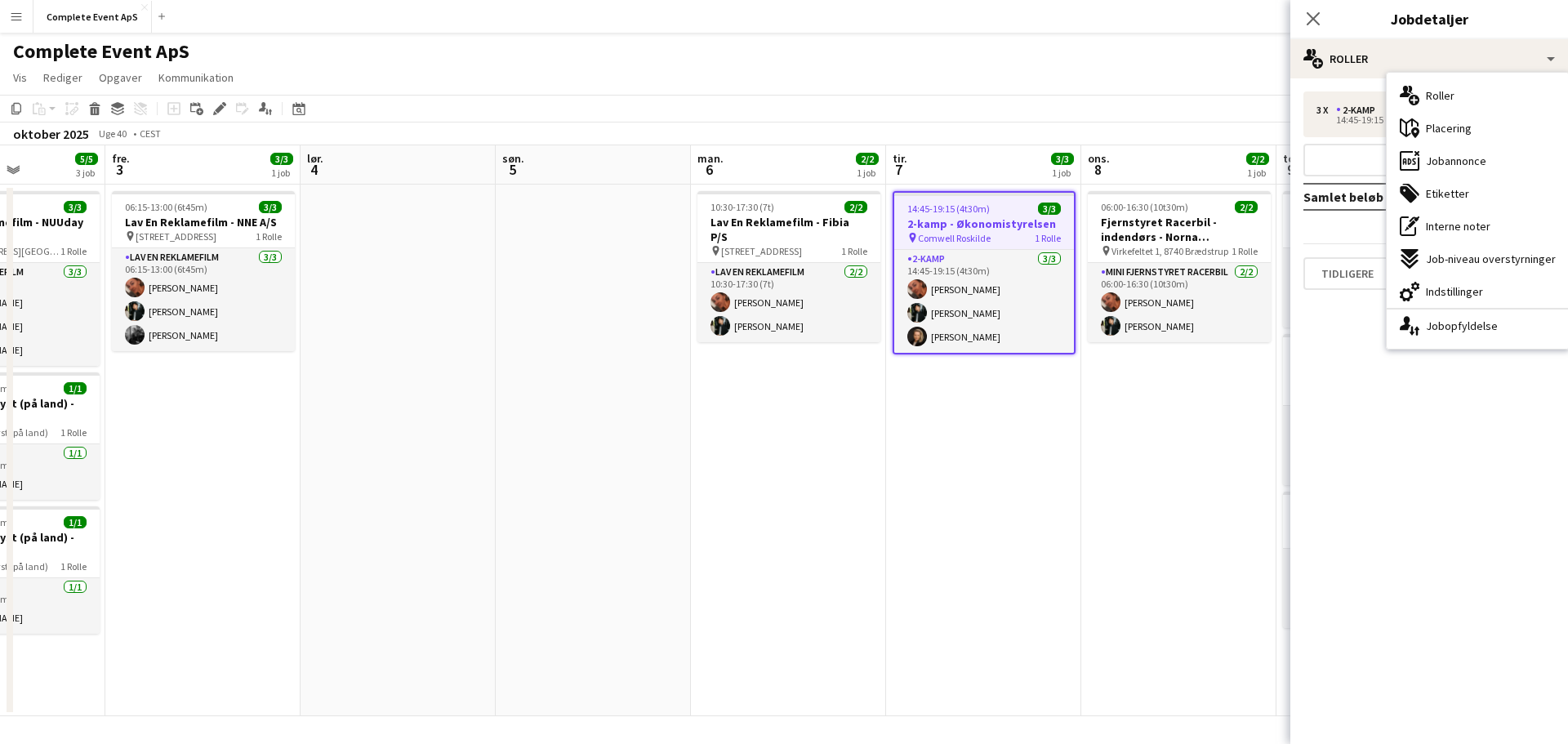
click at [1472, 159] on span "Jobannonce" at bounding box center [1457, 161] width 61 height 14
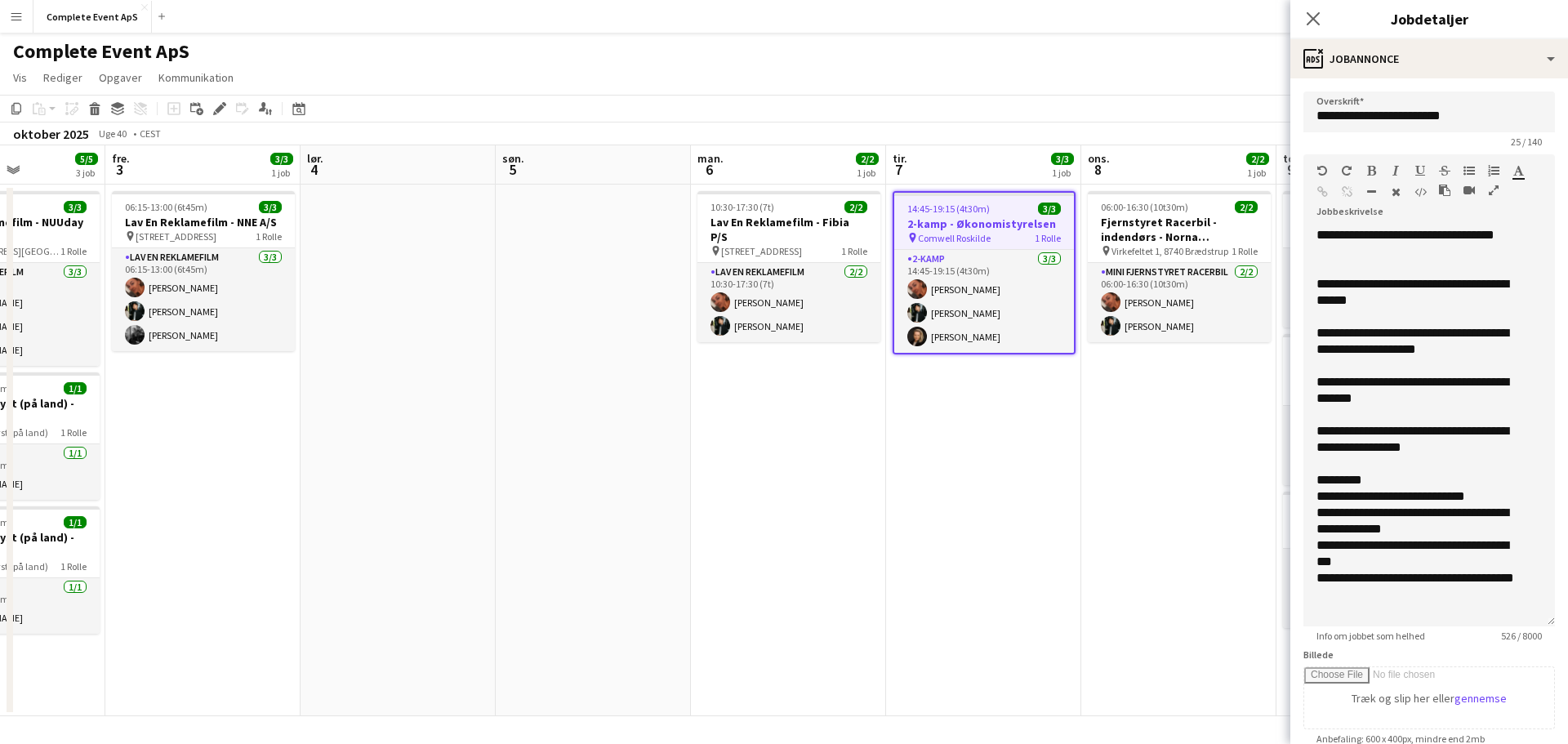
drag, startPoint x: 1539, startPoint y: 317, endPoint x: 1523, endPoint y: 625, distance: 308.4
click at [1524, 625] on div "**********" at bounding box center [1429, 427] width 252 height 399
click at [1004, 535] on app-date-cell "14:45-19:15 (4t30m) 3/3 2-kamp - Økonomistyrelsen pin Comwell Roskilde 1 Rolle …" at bounding box center [984, 450] width 195 height 532
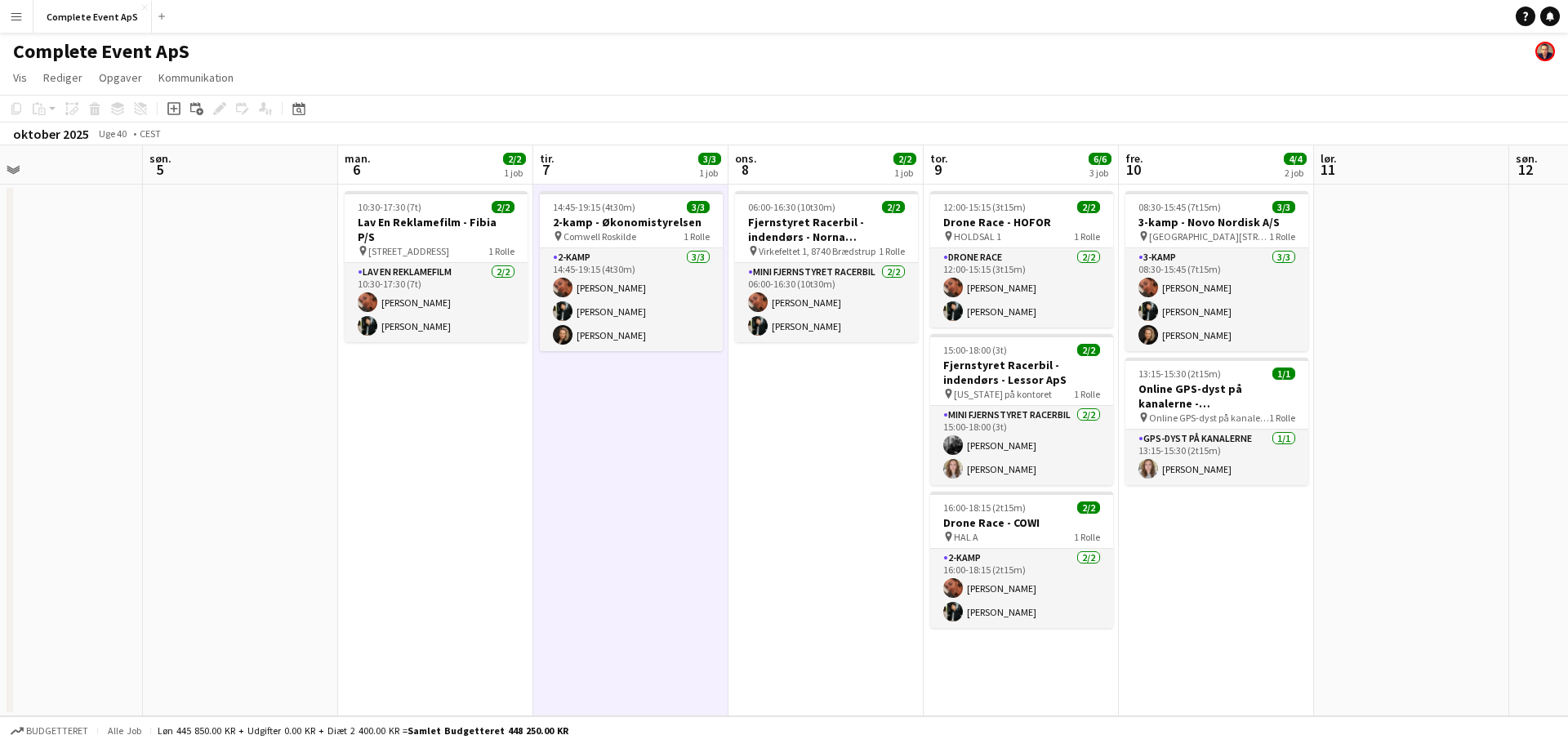
scroll to position [0, 639]
drag, startPoint x: 1110, startPoint y: 467, endPoint x: 846, endPoint y: 459, distance: 264.1
click at [846, 459] on app-calendar-viewport "ons. 1 3/3 2 job tor. 2 5/5 3 job fre. 3 3/3 1 job lør. 4 søn. 5 man. 6 2/2 1 j…" at bounding box center [784, 430] width 1568 height 571
click at [95, 15] on button "Complete Event ApS Luk" at bounding box center [92, 17] width 119 height 32
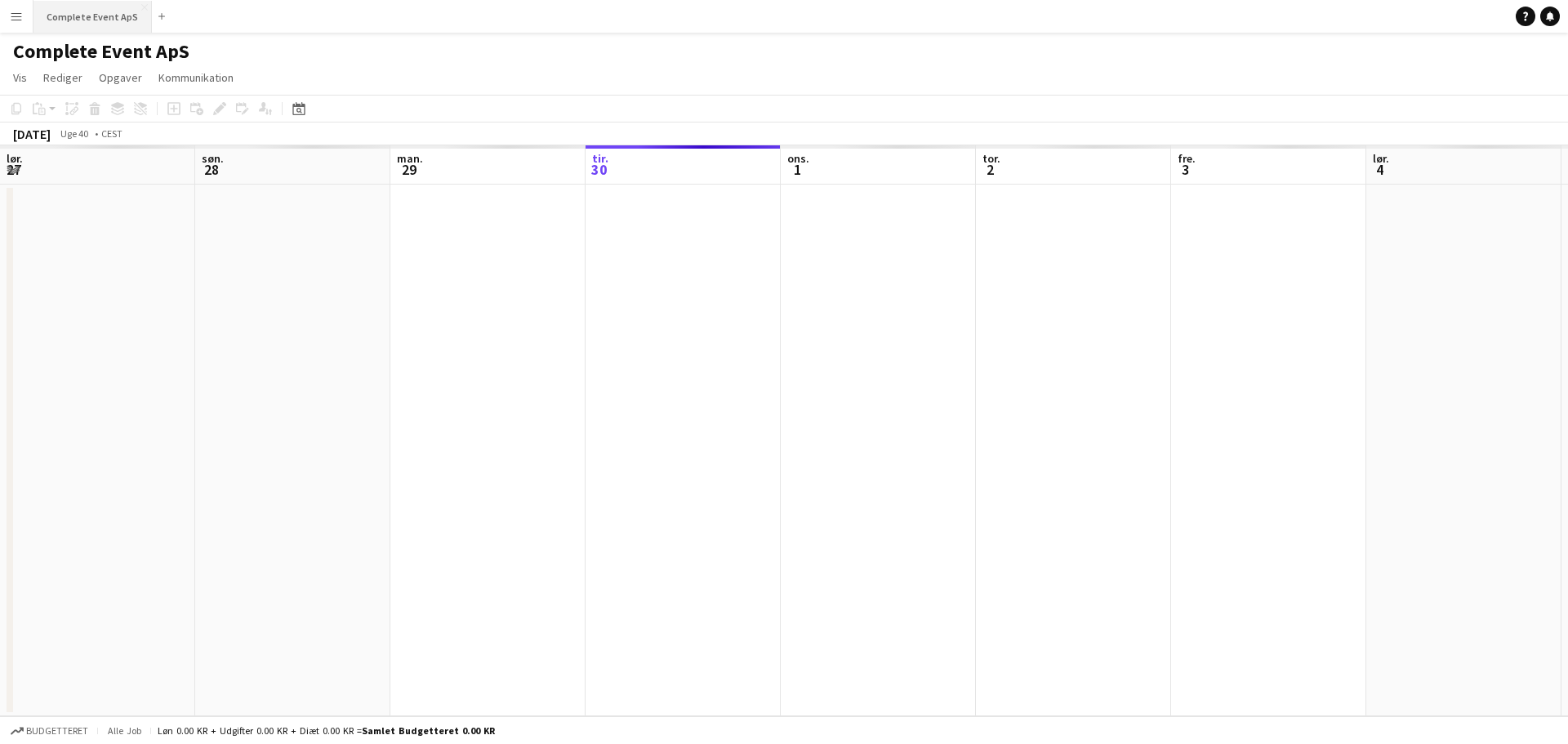
scroll to position [0, 391]
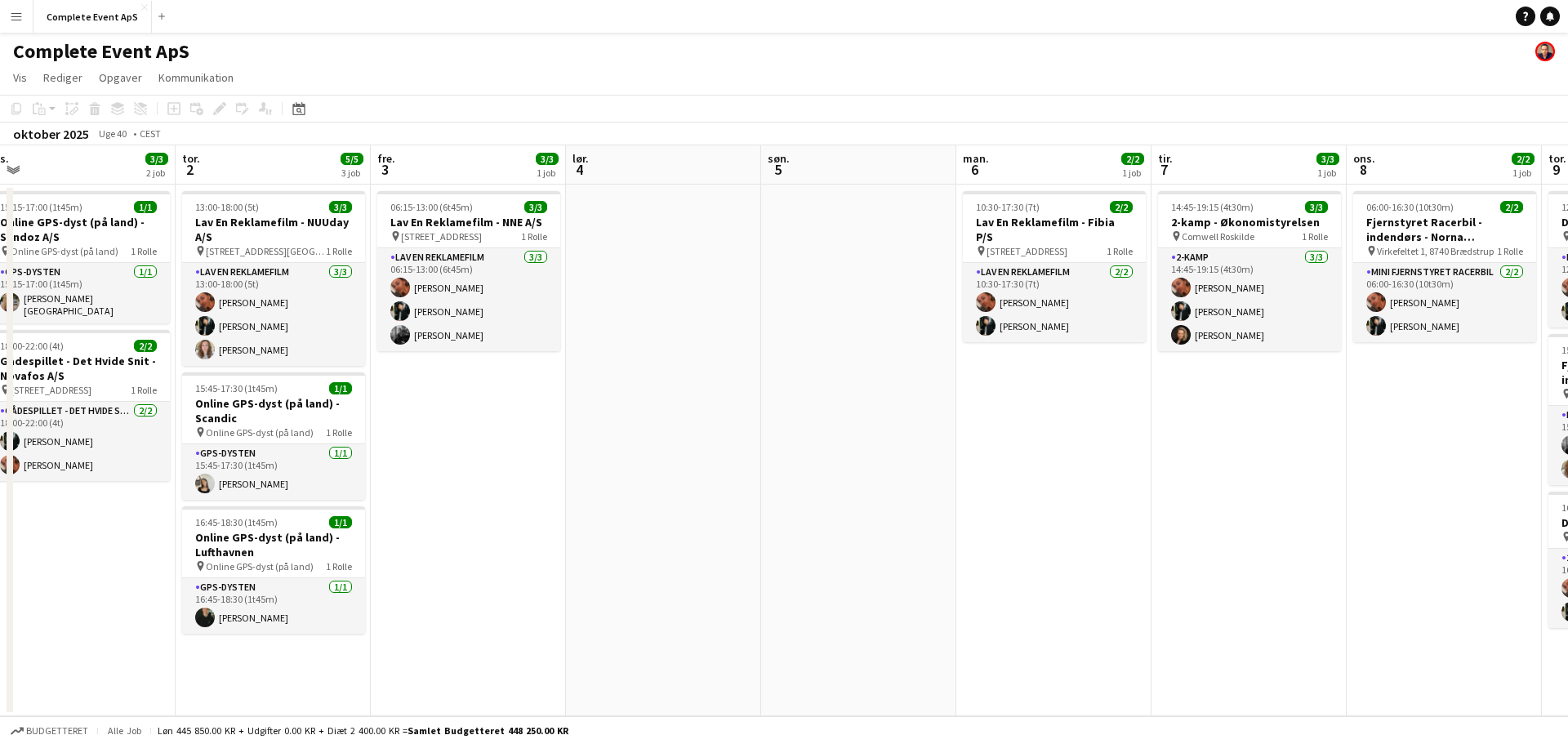
drag, startPoint x: 1127, startPoint y: 385, endPoint x: 722, endPoint y: 387, distance: 405.0
click at [722, 386] on app-calendar-viewport "søn. 28 man. 29 tir. 30 ons. 1 3/3 2 job tor. 2 5/5 3 job fre. 3 3/3 1 job lør.…" at bounding box center [784, 430] width 1568 height 571
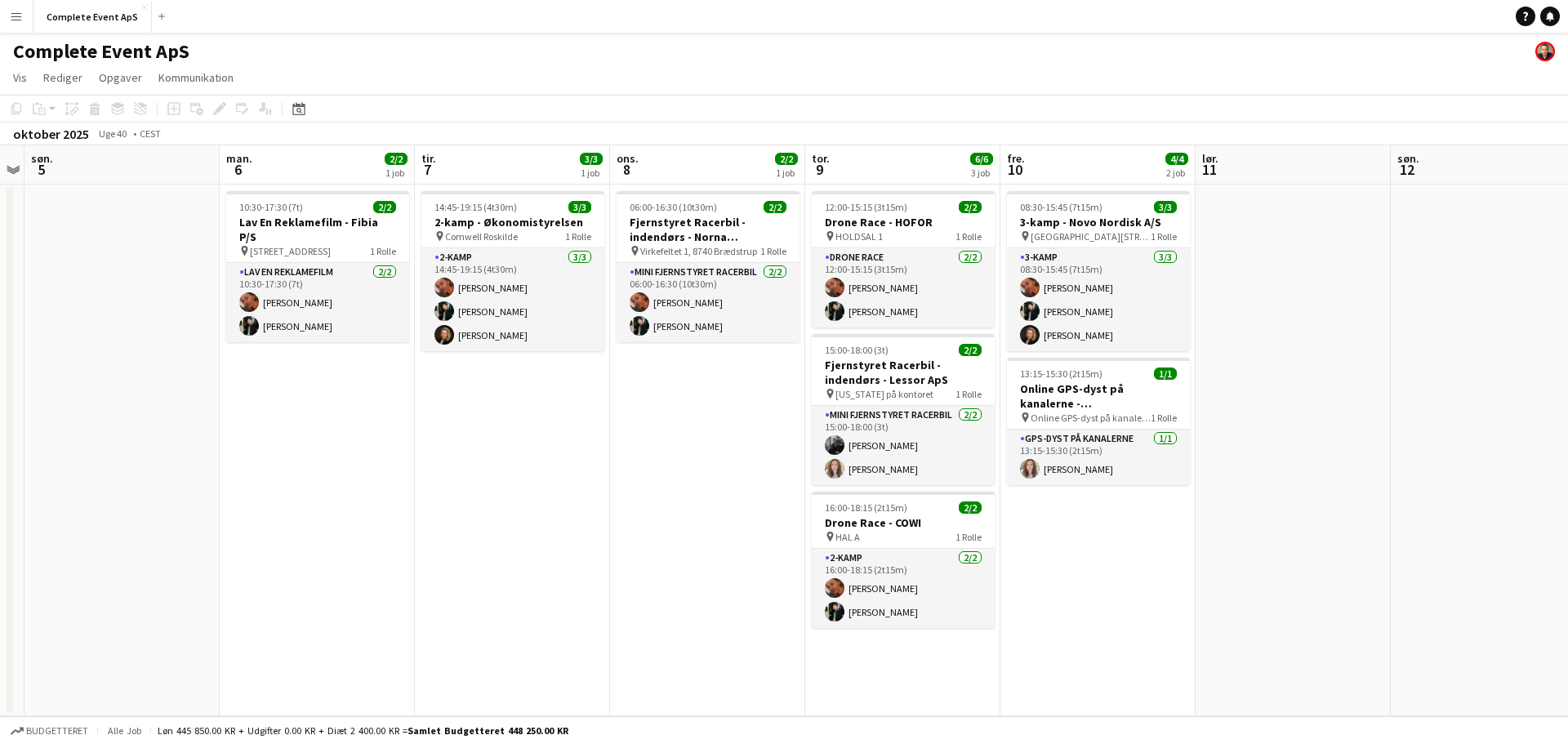
scroll to position [0, 639]
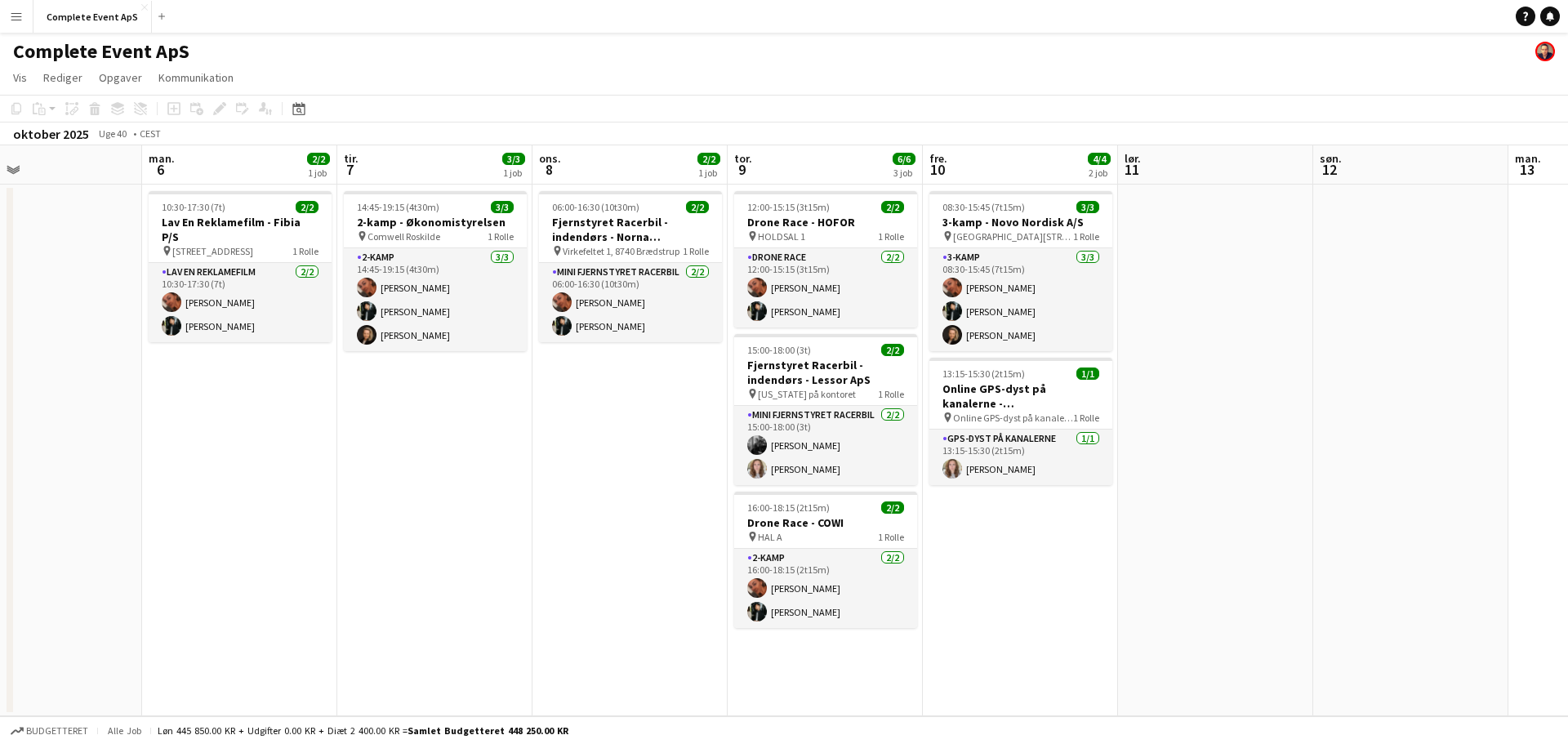
drag, startPoint x: 323, startPoint y: 413, endPoint x: 247, endPoint y: 397, distance: 77.7
click at [245, 398] on app-calendar-viewport "tor. 2 5/5 3 job fre. 3 3/3 1 job lør. 4 søn. 5 man. 6 2/2 1 job tir. 7 3/3 1 j…" at bounding box center [784, 430] width 1568 height 571
click at [665, 208] on div "06:00-16:30 (10t30m) 2/2" at bounding box center [630, 206] width 183 height 12
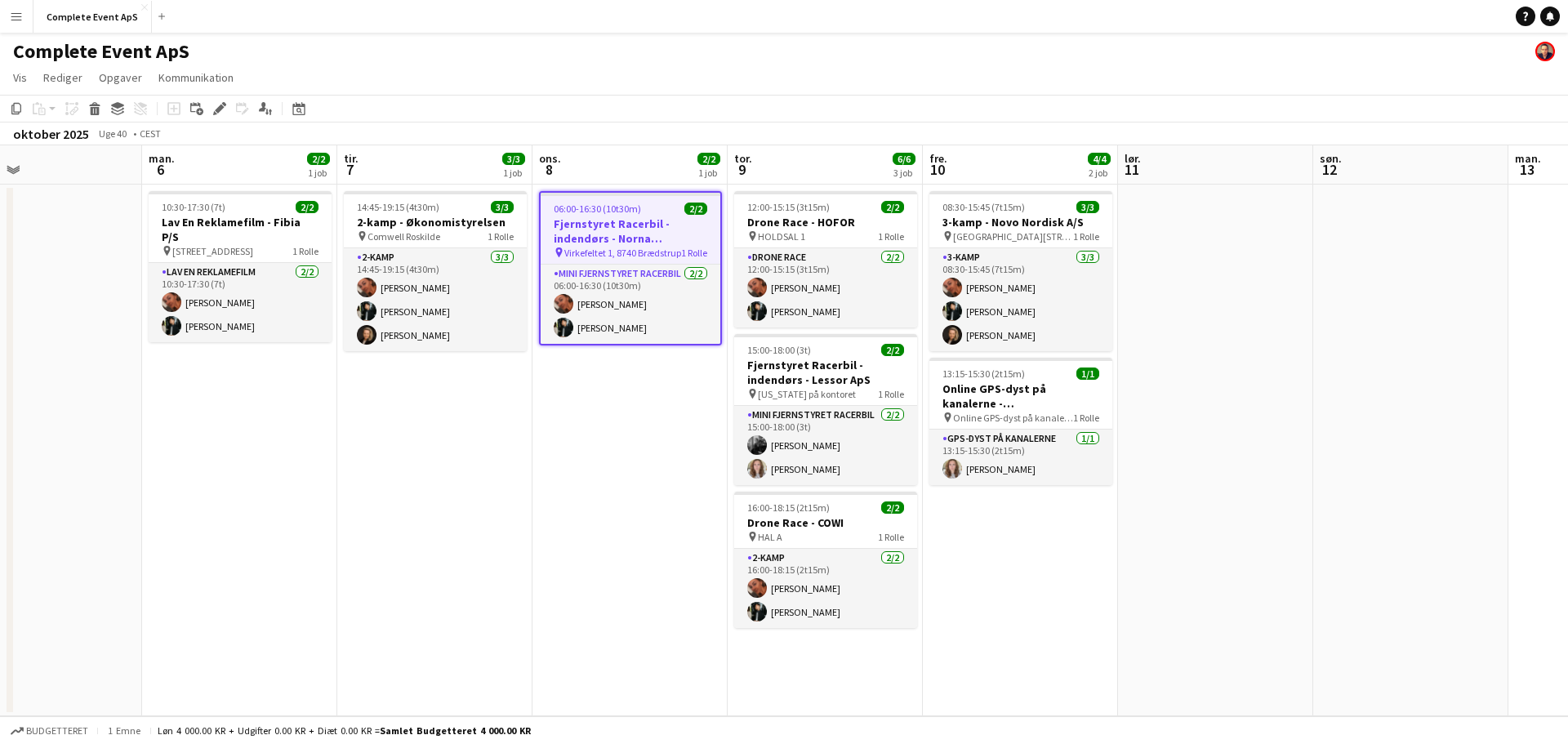
click at [665, 208] on div "06:00-16:30 (10t30m) 2/2" at bounding box center [630, 208] width 180 height 12
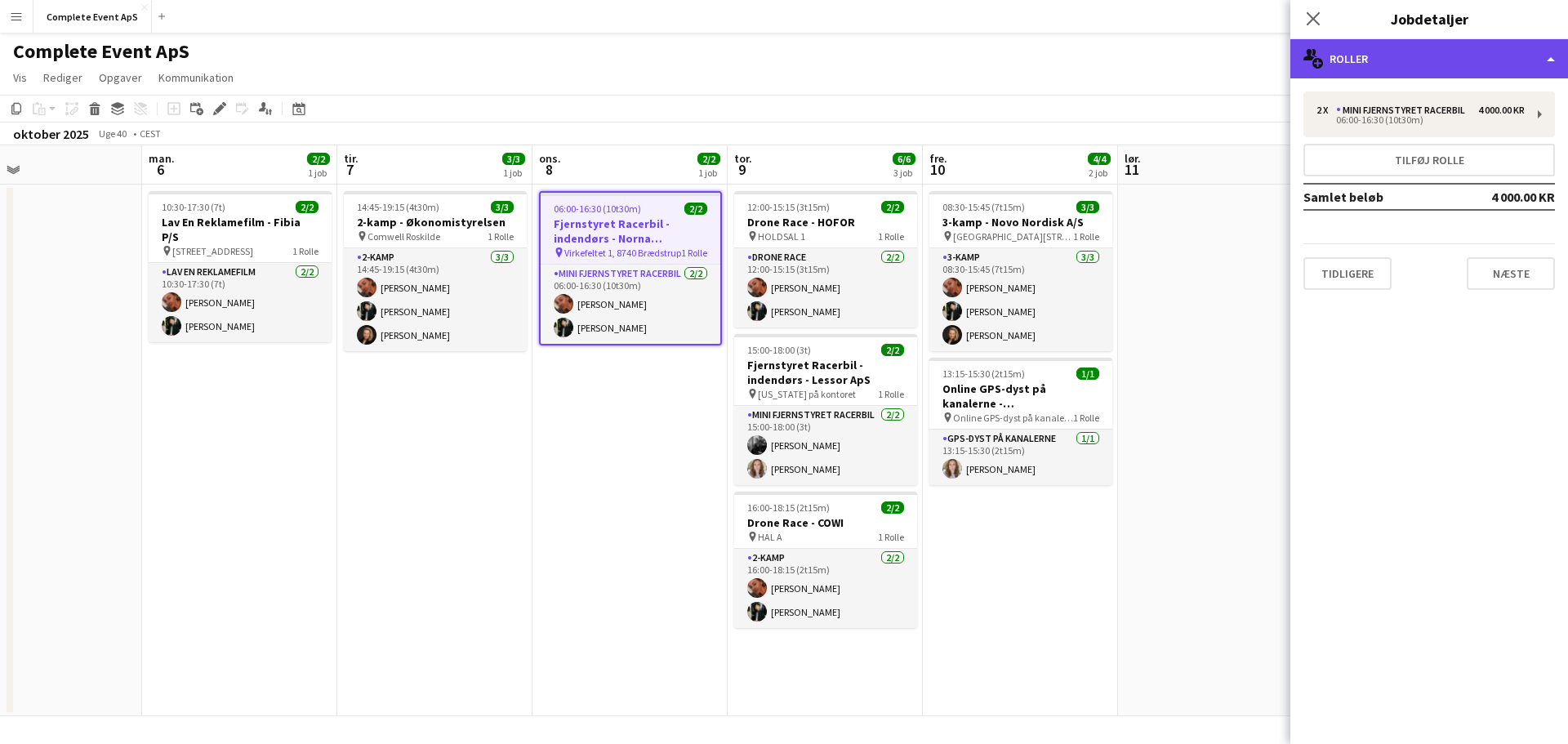
click at [1458, 56] on div "multiple-users-add Roller" at bounding box center [1429, 58] width 277 height 39
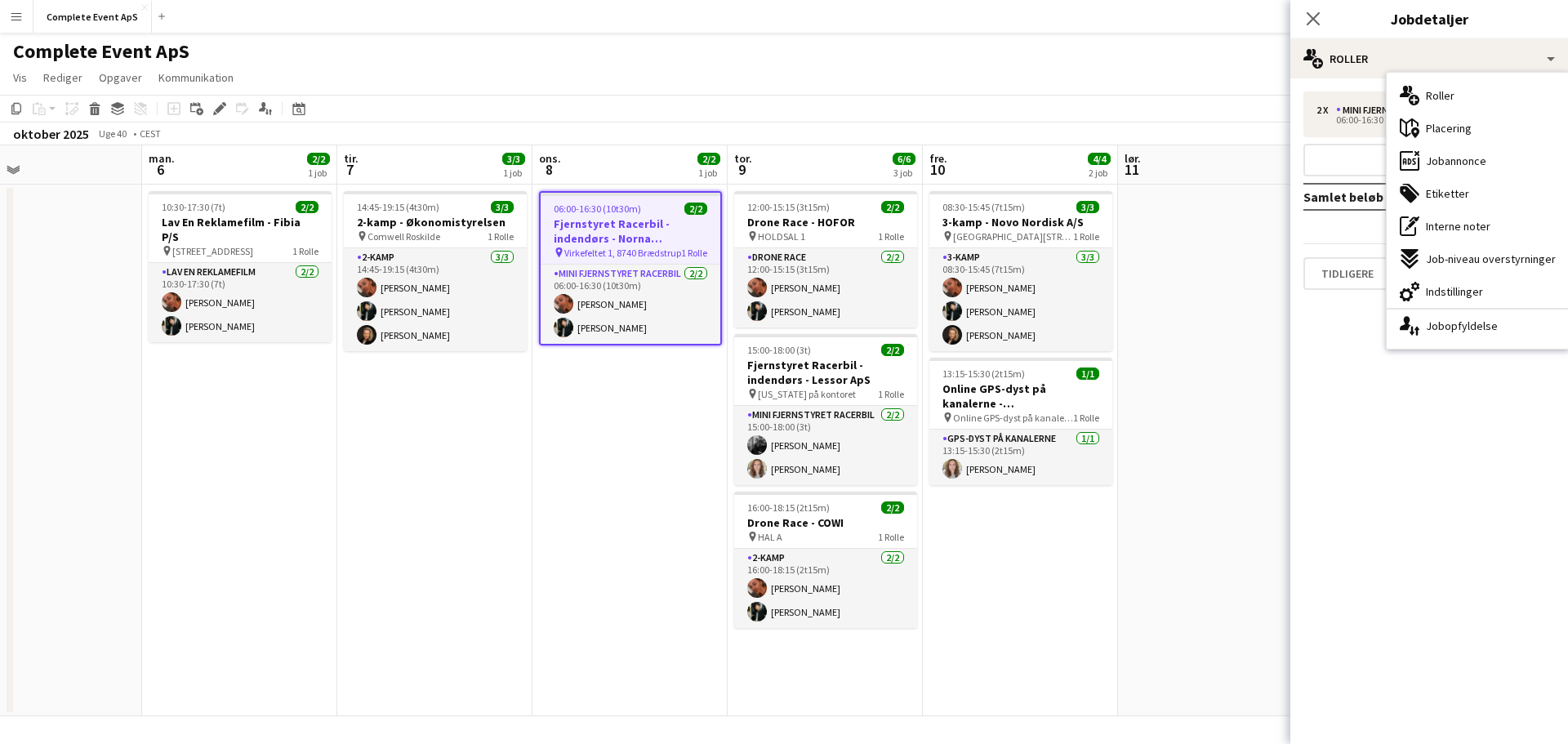
drag, startPoint x: 1483, startPoint y: 163, endPoint x: 1472, endPoint y: 203, distance: 41.5
click at [1483, 162] on span "Jobannonce" at bounding box center [1457, 161] width 61 height 14
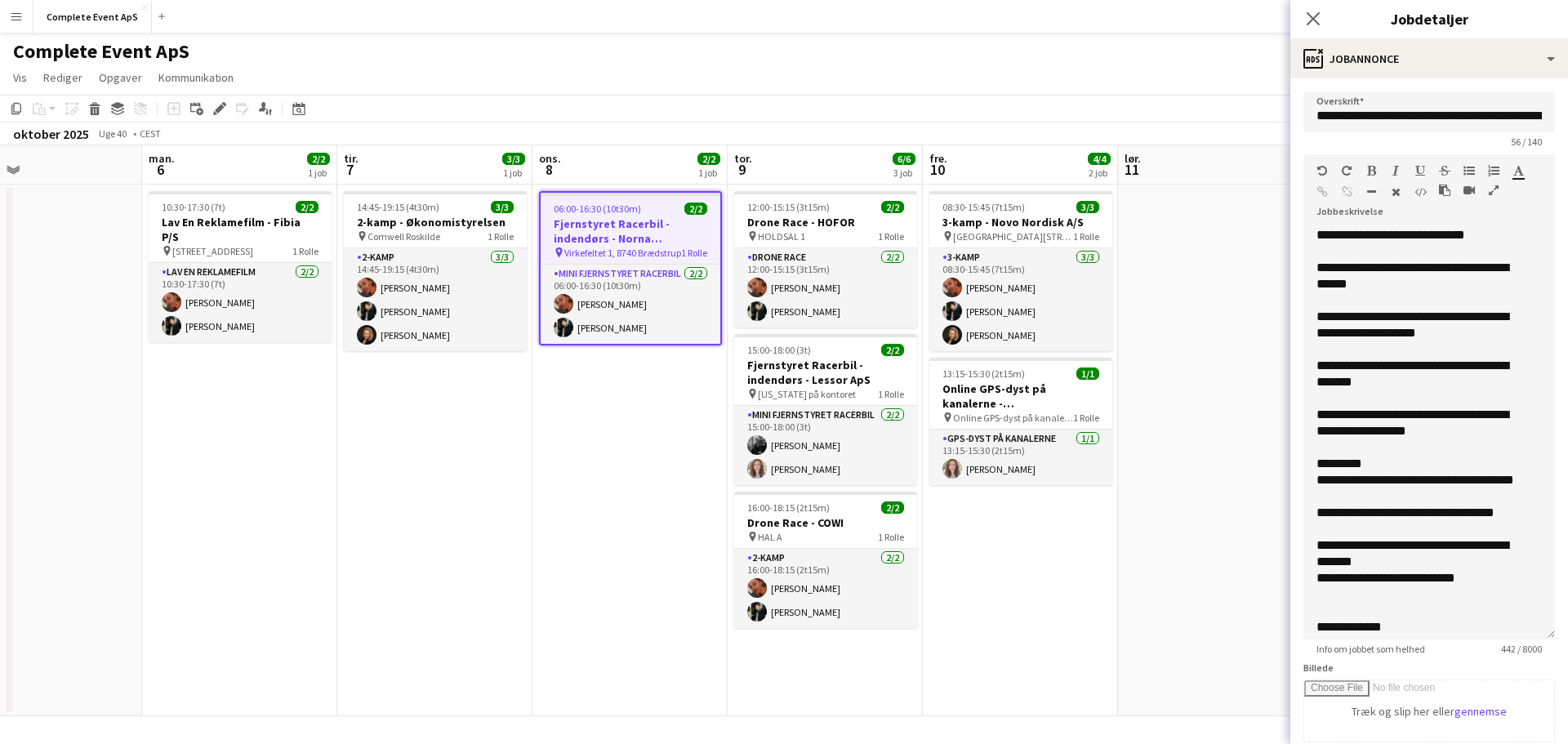
drag, startPoint x: 1524, startPoint y: 336, endPoint x: 1493, endPoint y: 651, distance: 316.5
click at [1493, 651] on app-form-group "**********" at bounding box center [1429, 404] width 252 height 501
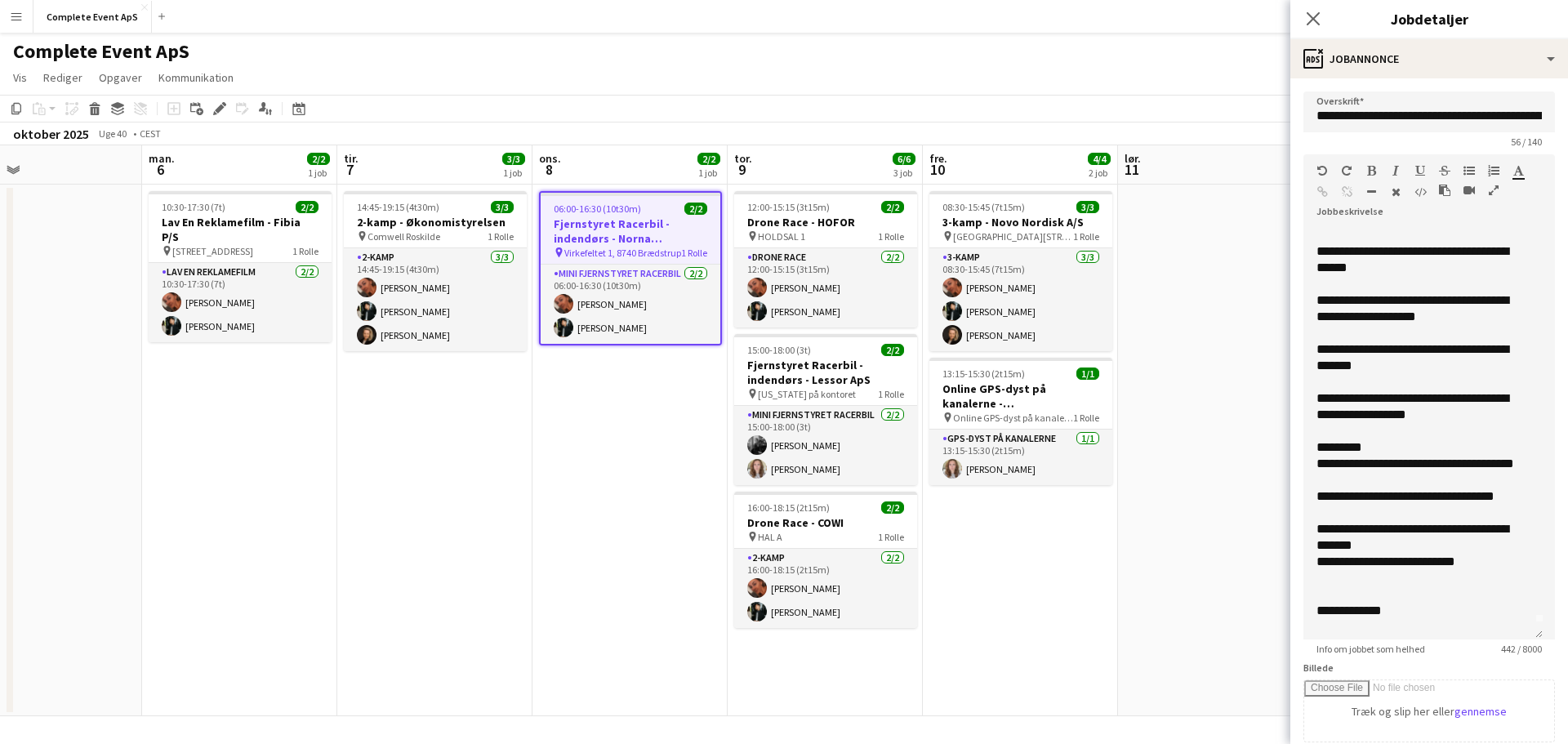
scroll to position [0, 0]
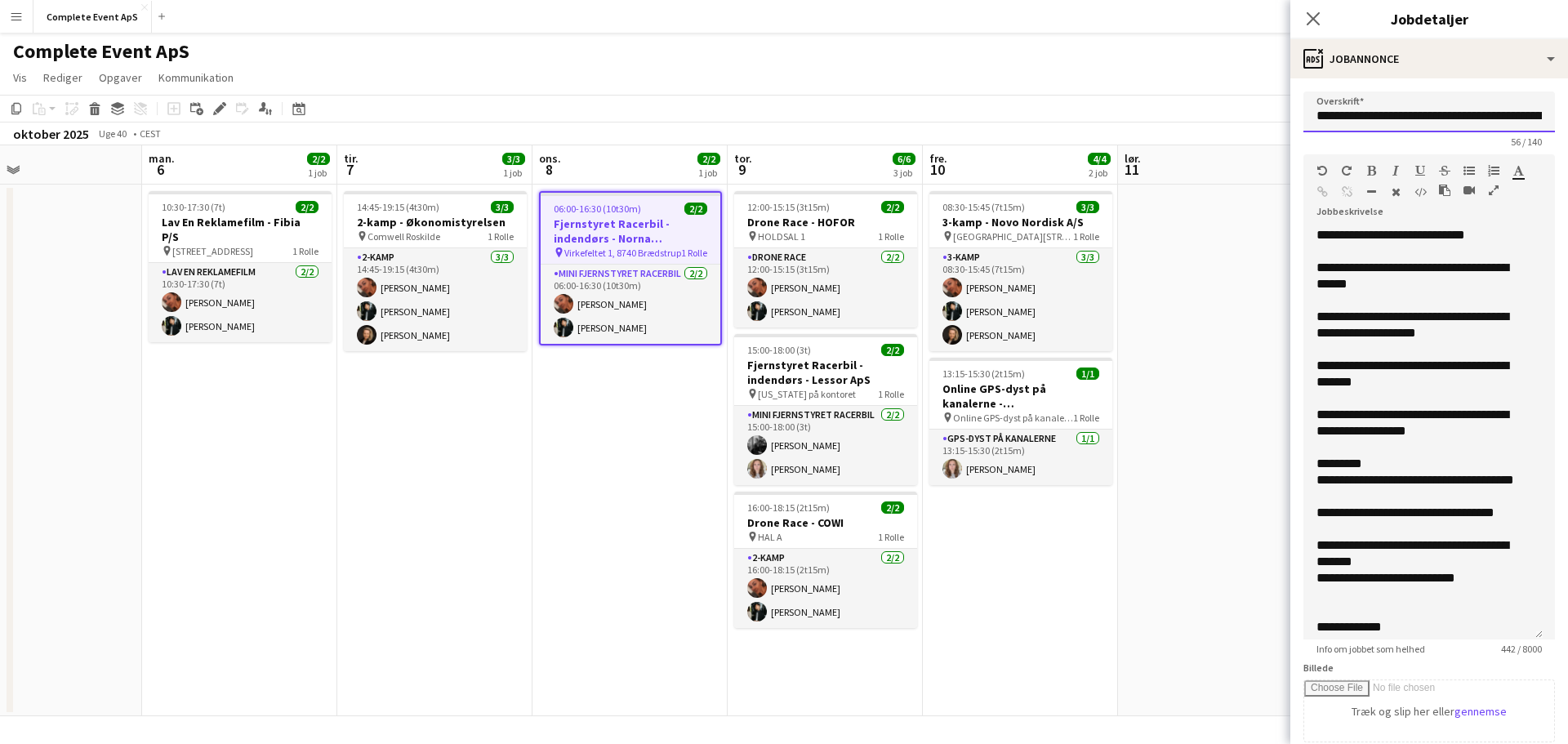
click at [1457, 117] on input "**********" at bounding box center [1429, 111] width 252 height 41
click at [1405, 119] on input "**********" at bounding box center [1424, 111] width 239 height 41
click at [1416, 363] on div "**********" at bounding box center [1417, 374] width 201 height 32
click at [1074, 580] on app-date-cell "08:30-15:45 (7t15m) 3/3 3-kamp - Novo Nordisk A/S pin Novo Fritidscenter, Hovve…" at bounding box center [1020, 450] width 195 height 532
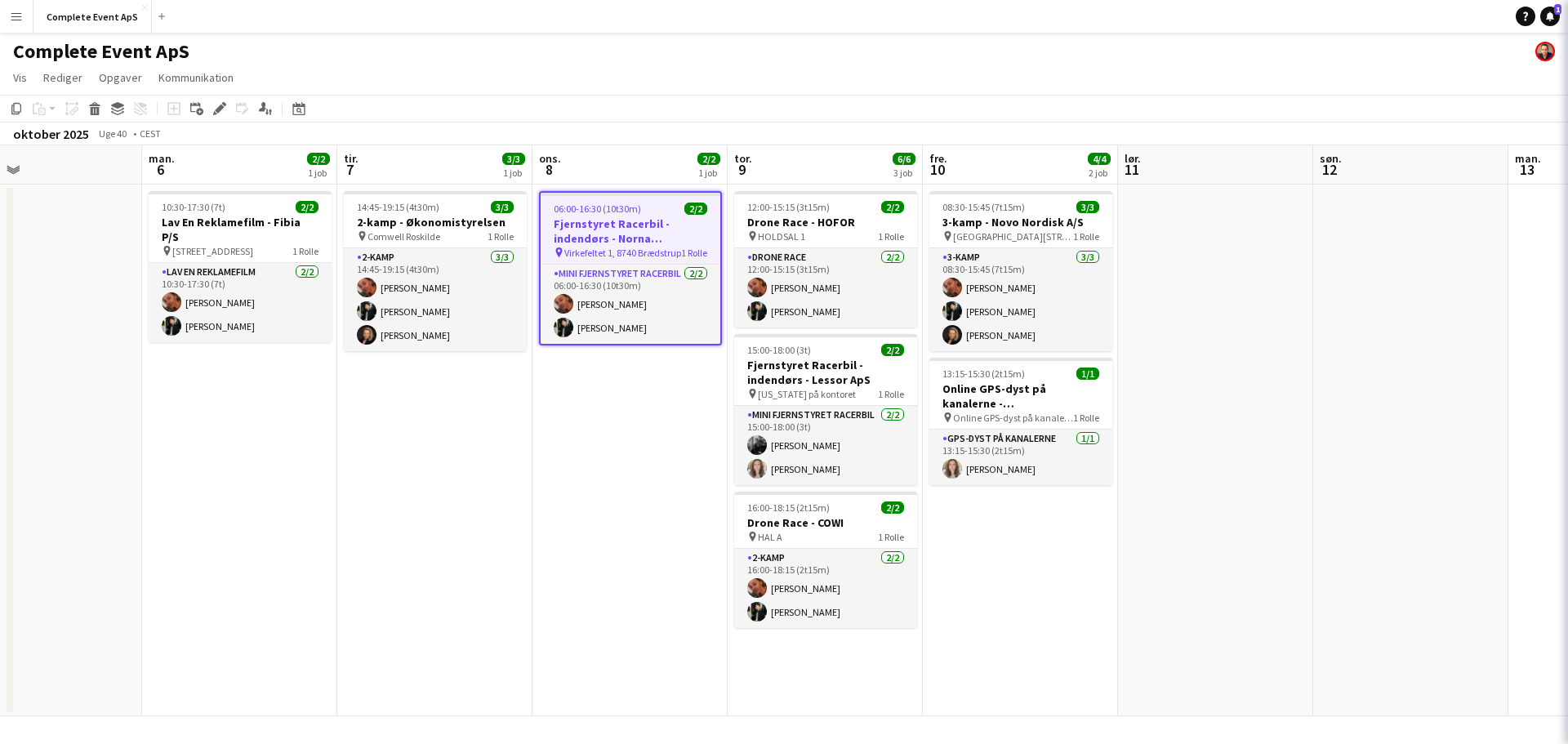
scroll to position [0, 638]
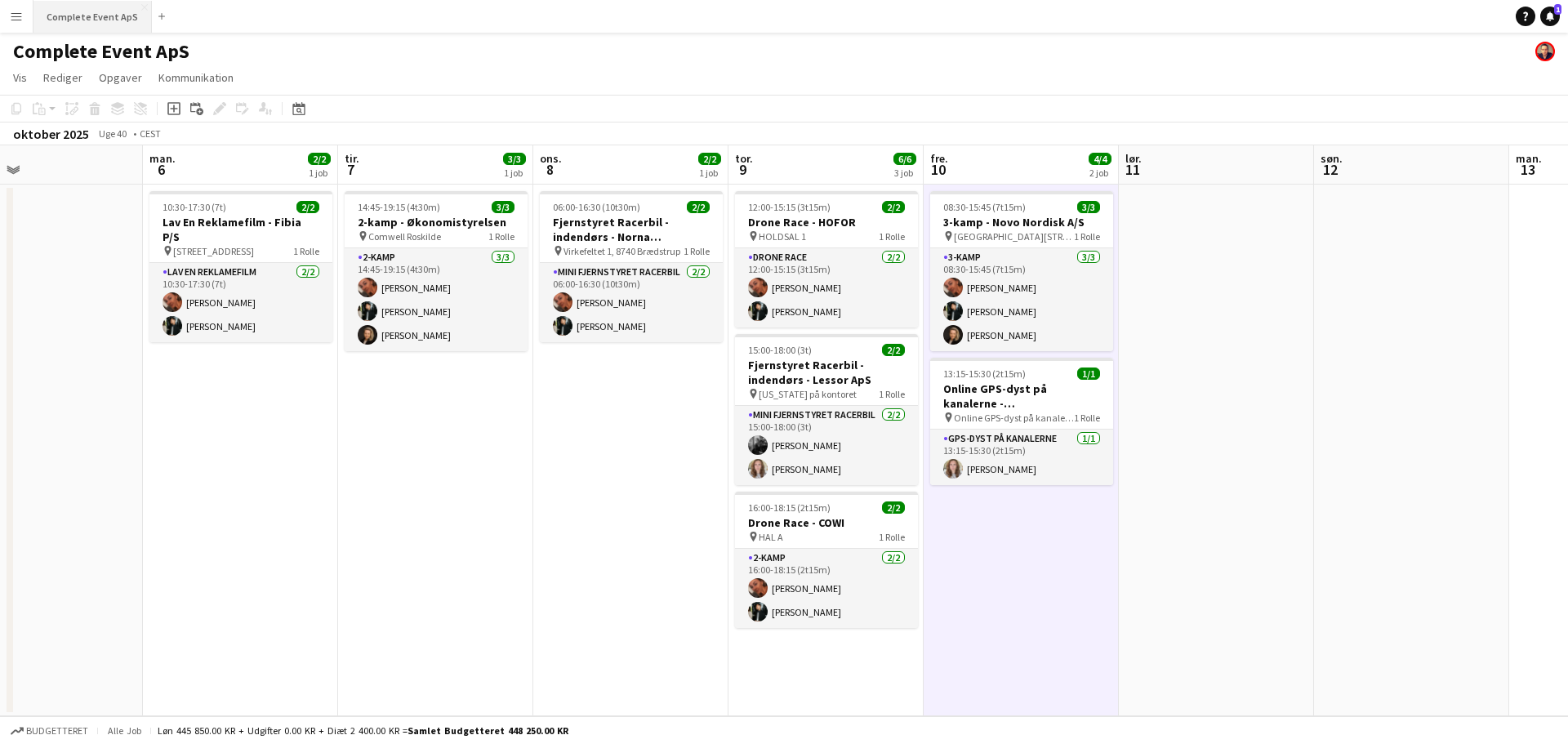
click at [86, 15] on button "Complete Event ApS Luk" at bounding box center [92, 17] width 119 height 32
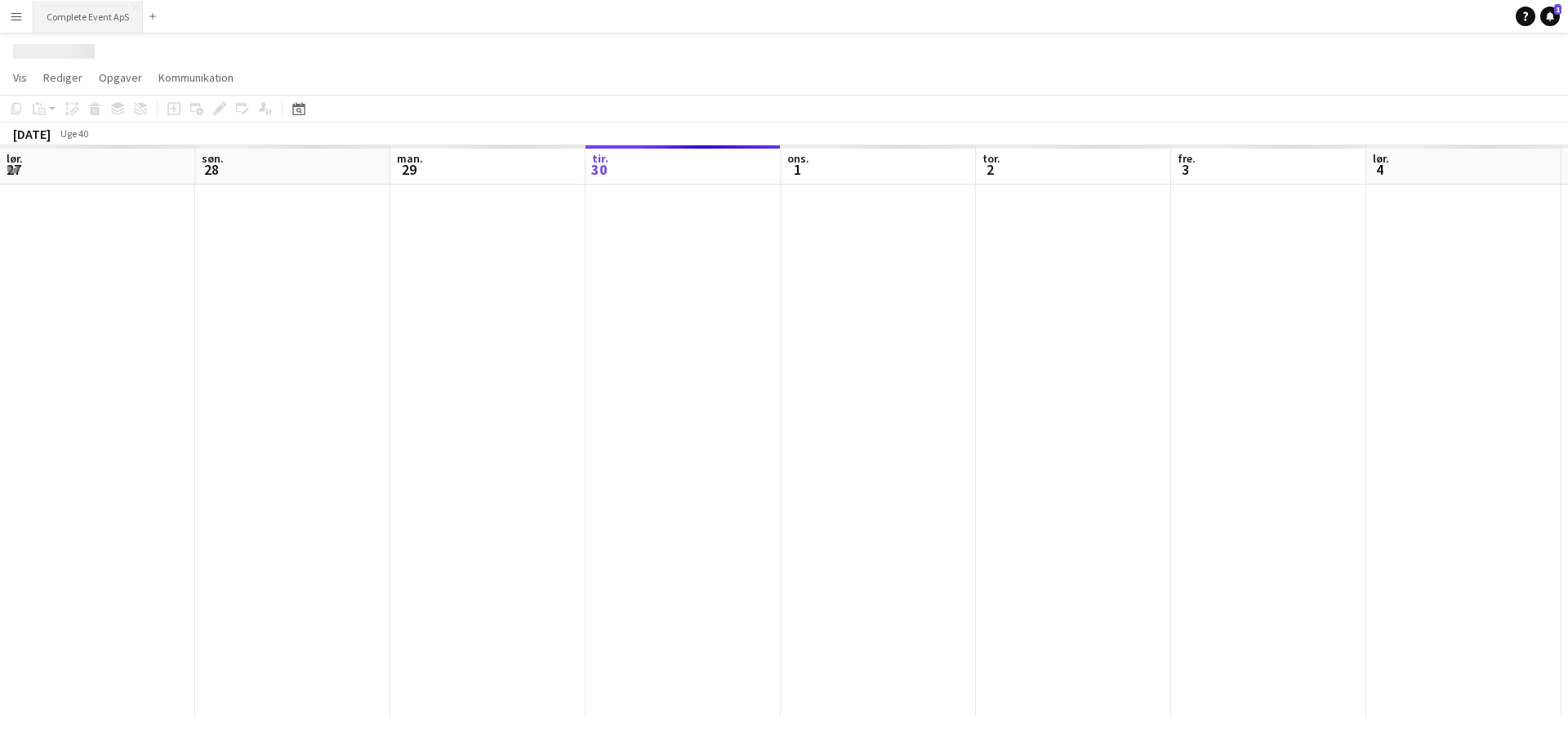
scroll to position [0, 391]
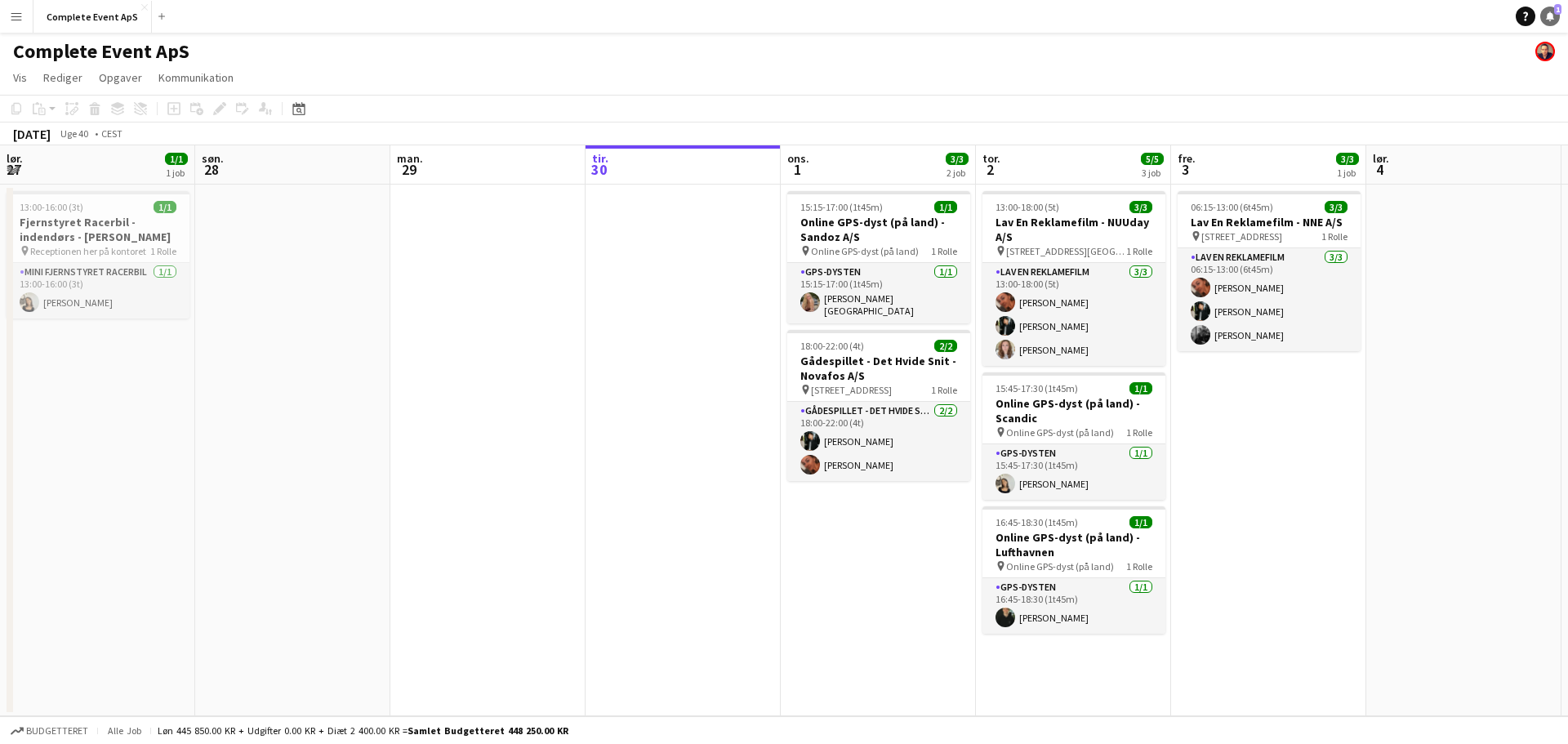
click at [1557, 17] on link "Notifikationer 1" at bounding box center [1550, 16] width 20 height 20
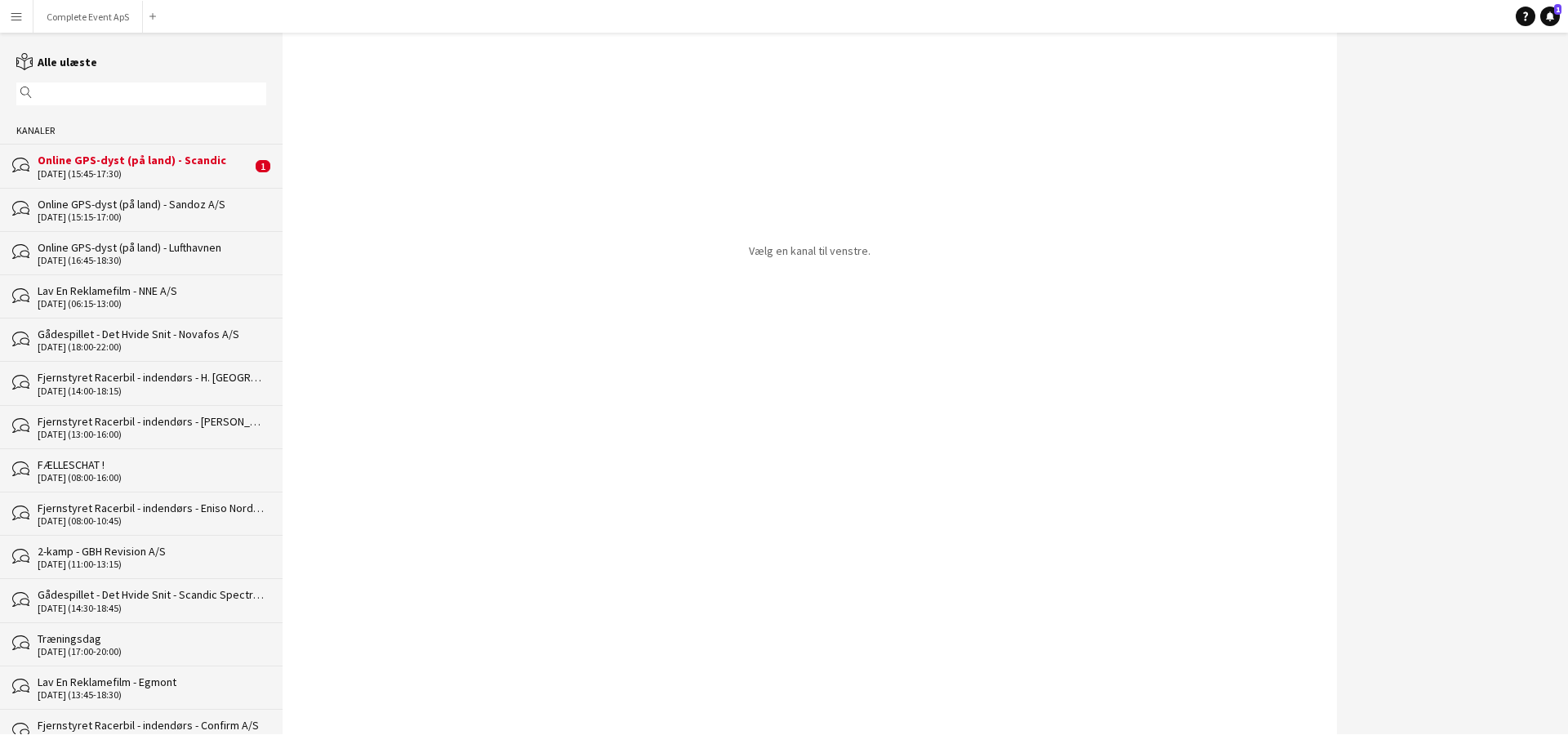
click at [163, 155] on div "Online GPS-dyst (på land) - Scandic" at bounding box center [144, 160] width 214 height 14
